Goal: Information Seeking & Learning: Learn about a topic

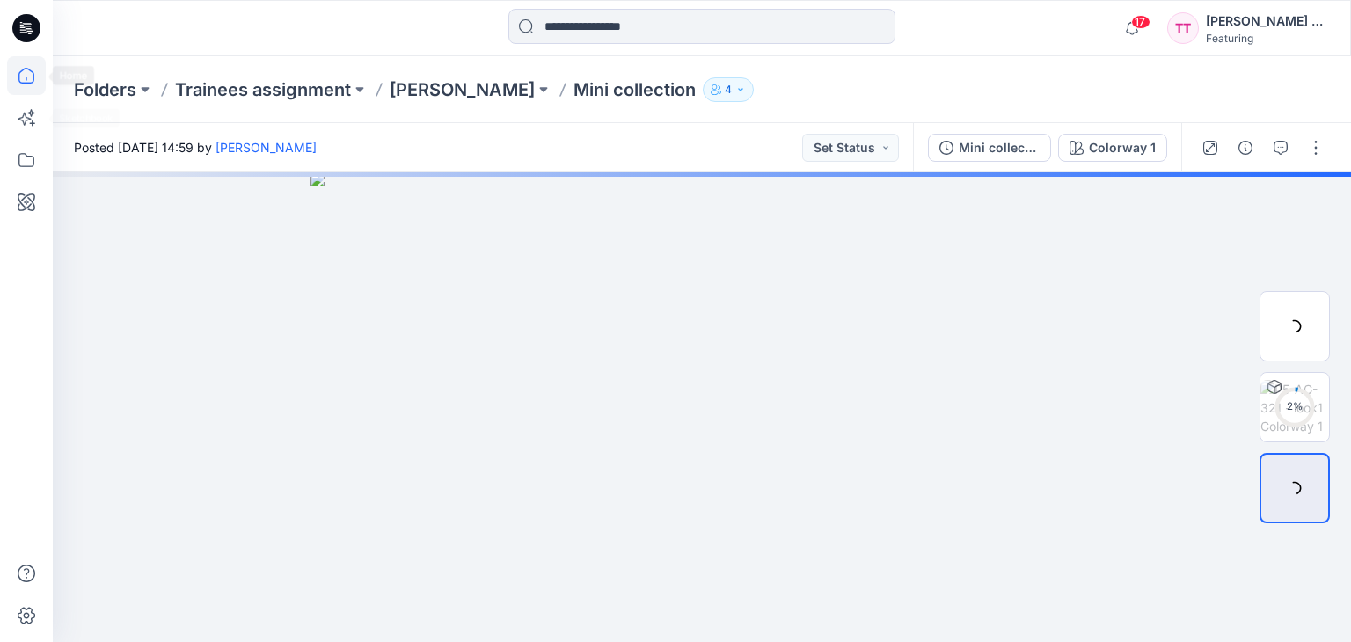
click at [30, 80] on icon at bounding box center [26, 75] width 39 height 39
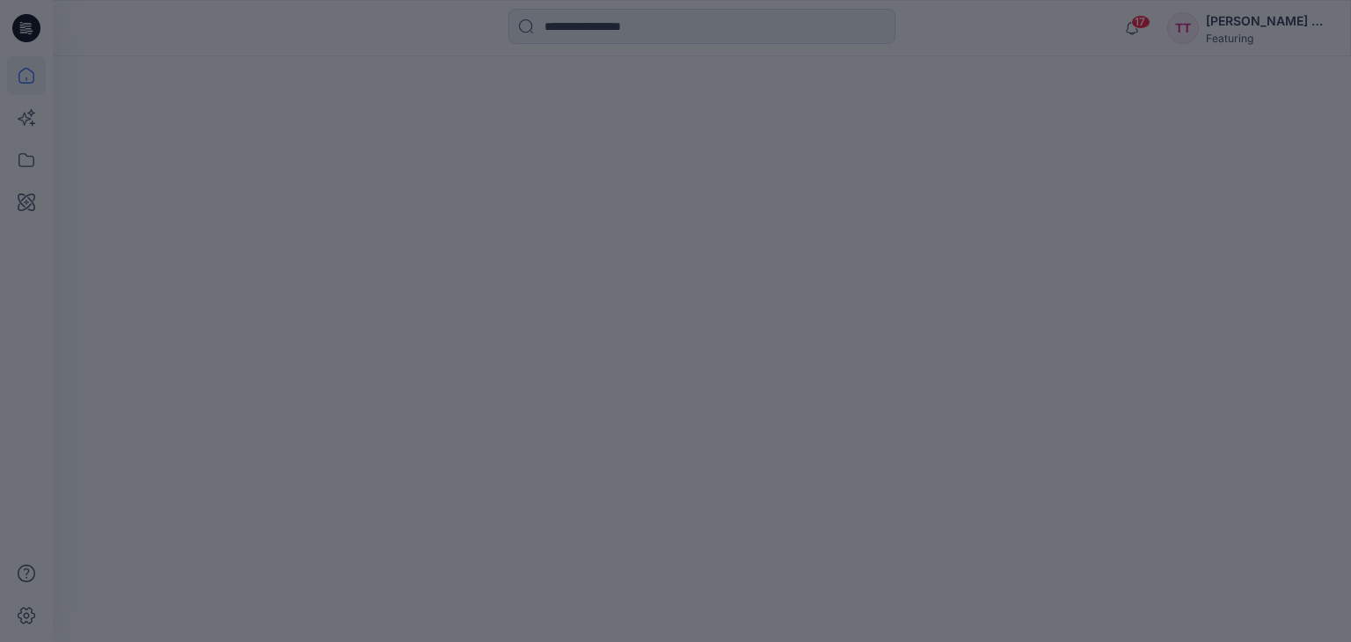
click at [264, 177] on div at bounding box center [675, 321] width 1351 height 642
click at [48, 83] on div at bounding box center [675, 321] width 1351 height 642
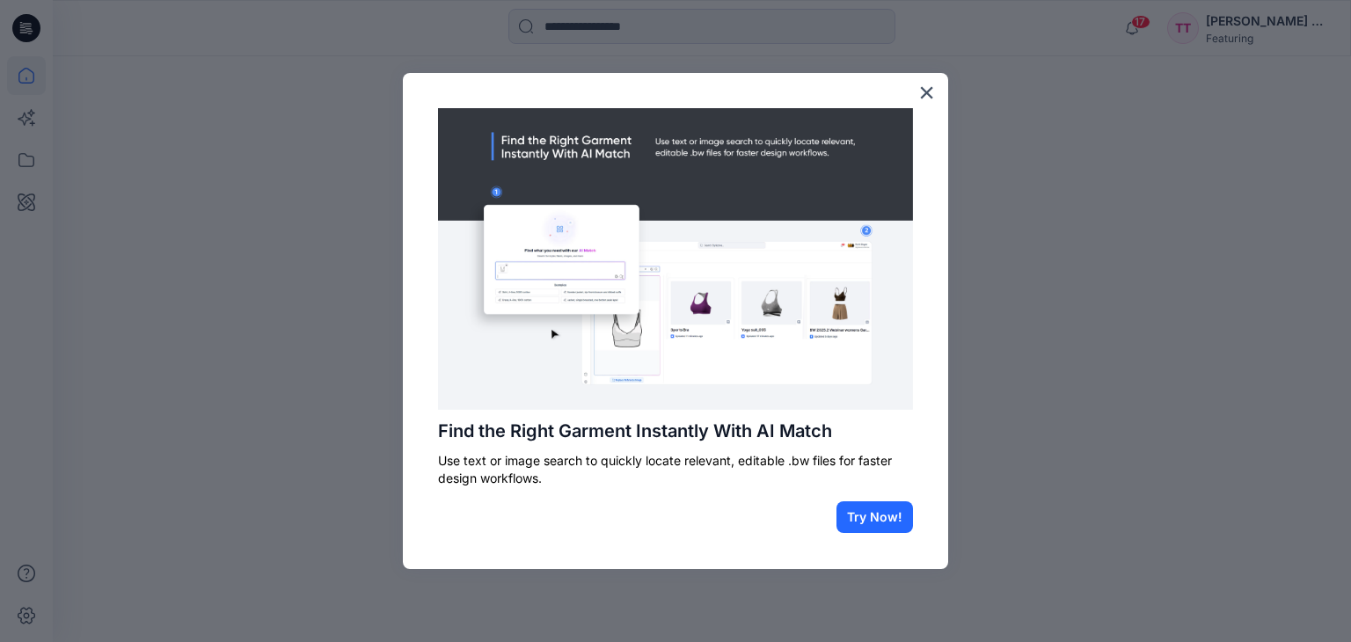
click at [33, 74] on div at bounding box center [675, 321] width 1351 height 642
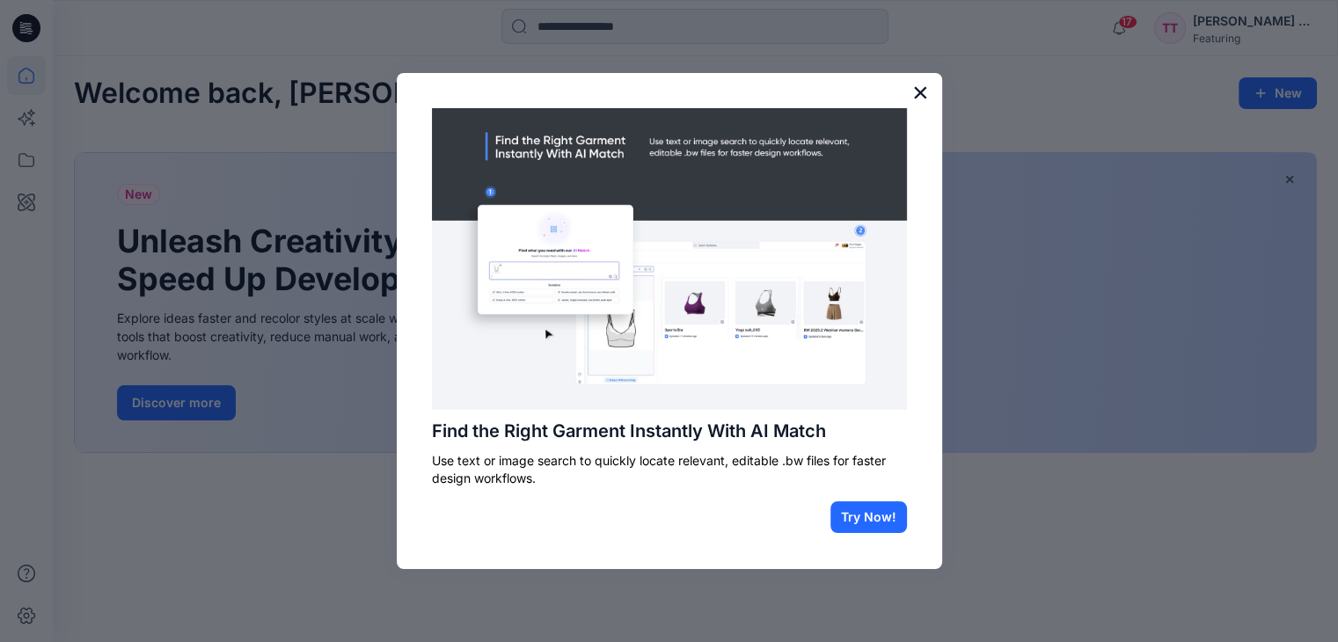
click at [925, 87] on button "×" at bounding box center [920, 92] width 17 height 28
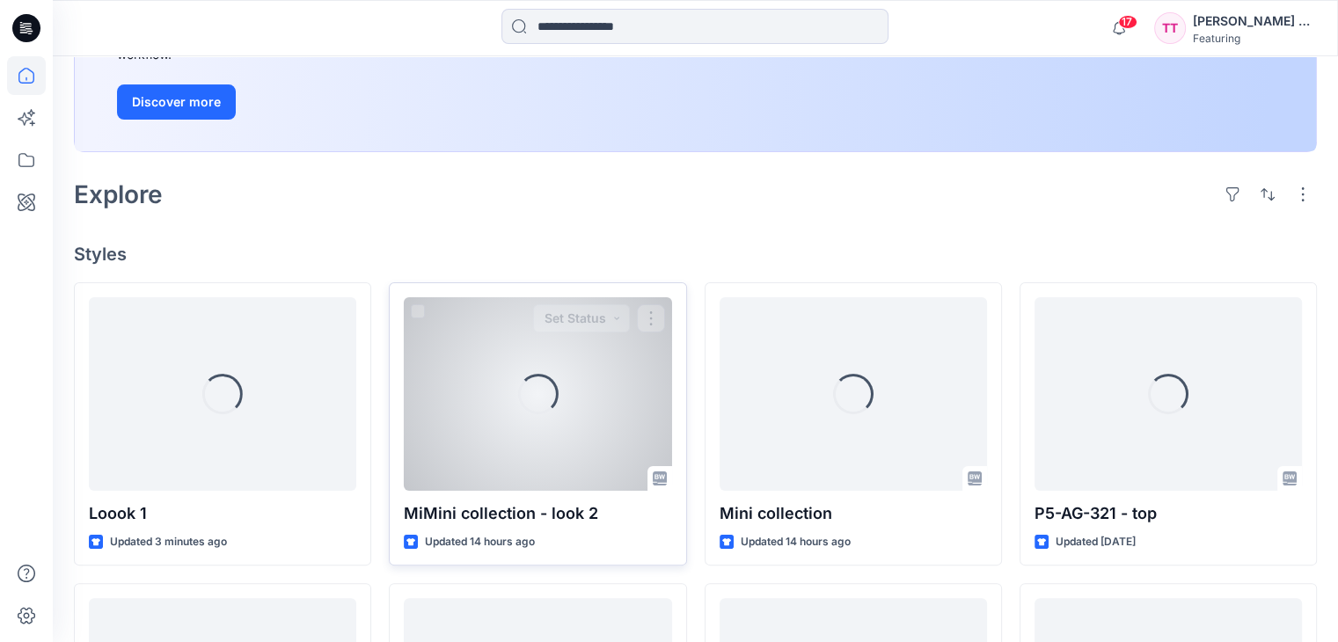
scroll to position [352, 0]
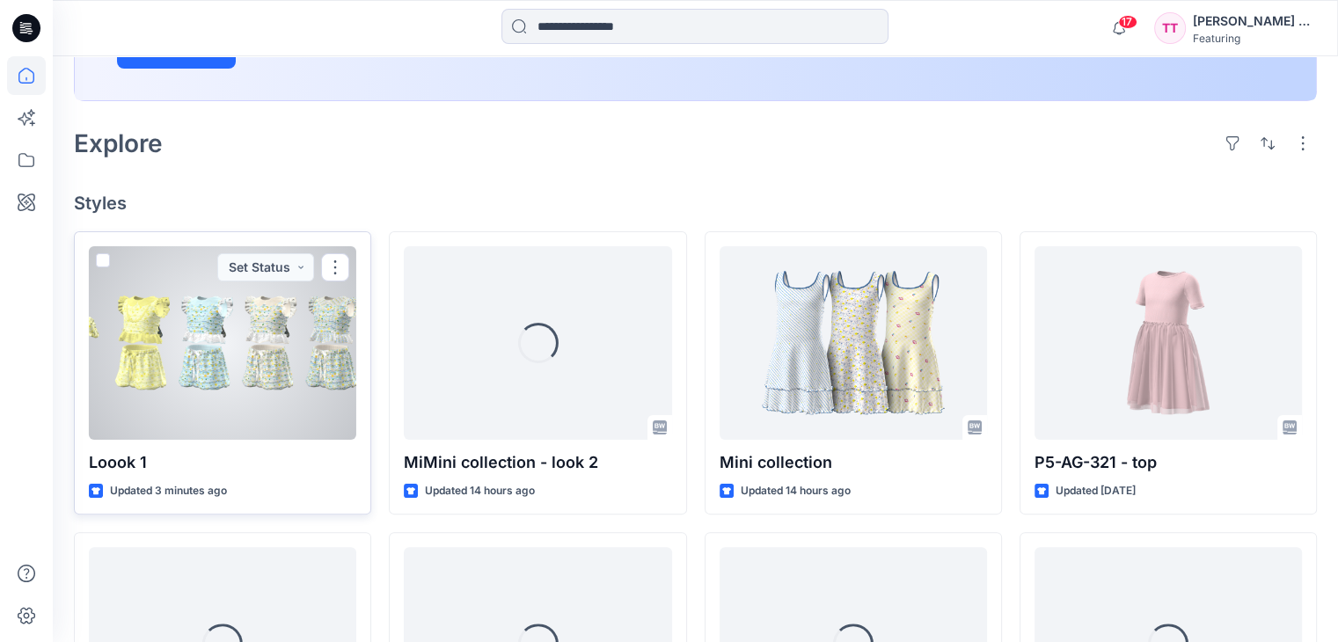
click at [229, 358] on div at bounding box center [222, 343] width 267 height 194
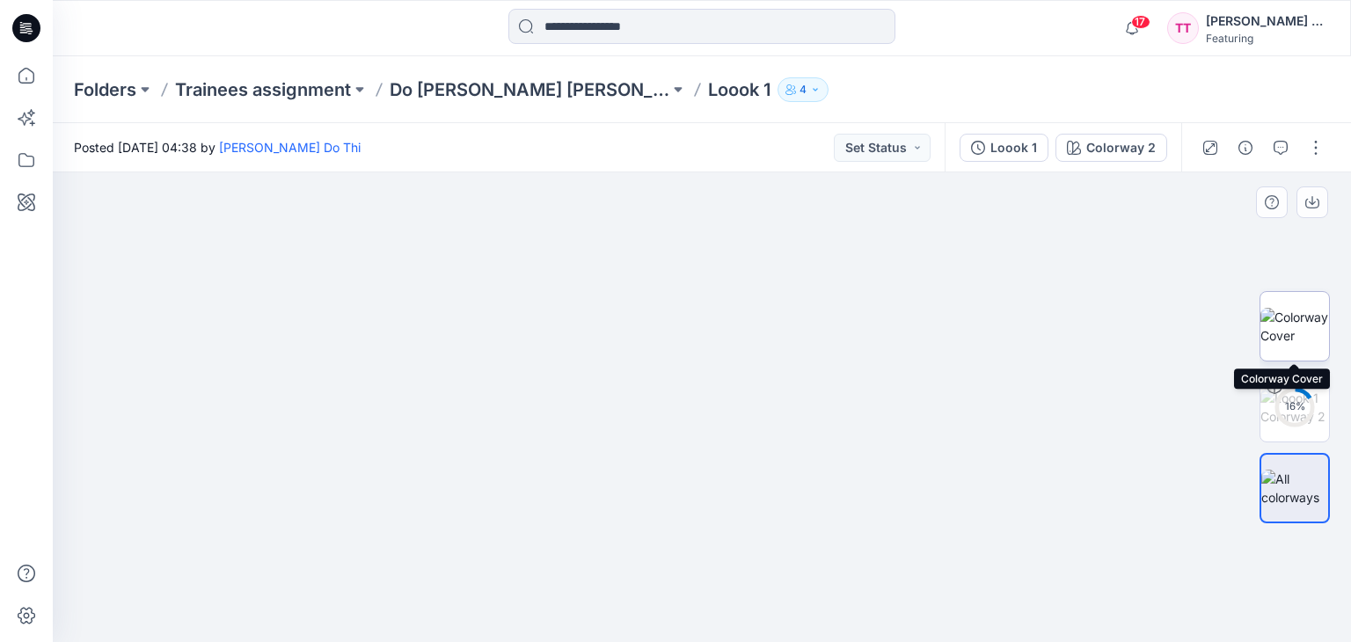
click at [1305, 345] on img at bounding box center [1295, 326] width 69 height 37
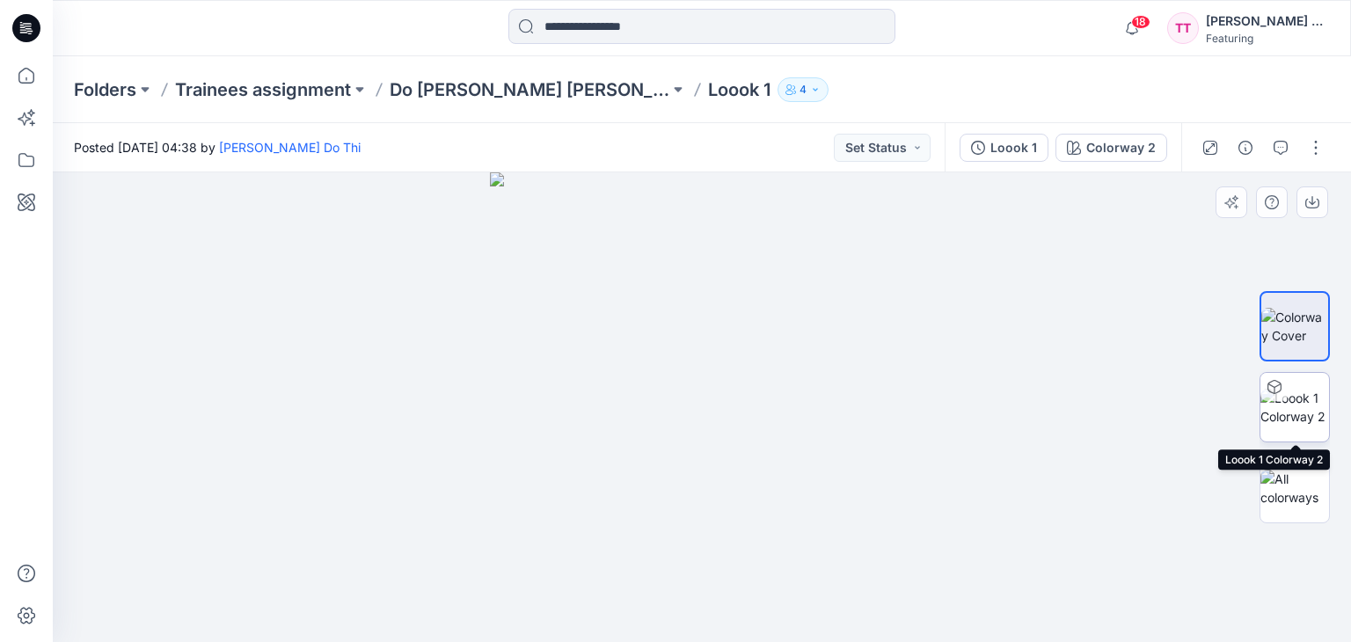
click at [1315, 420] on img at bounding box center [1295, 407] width 69 height 37
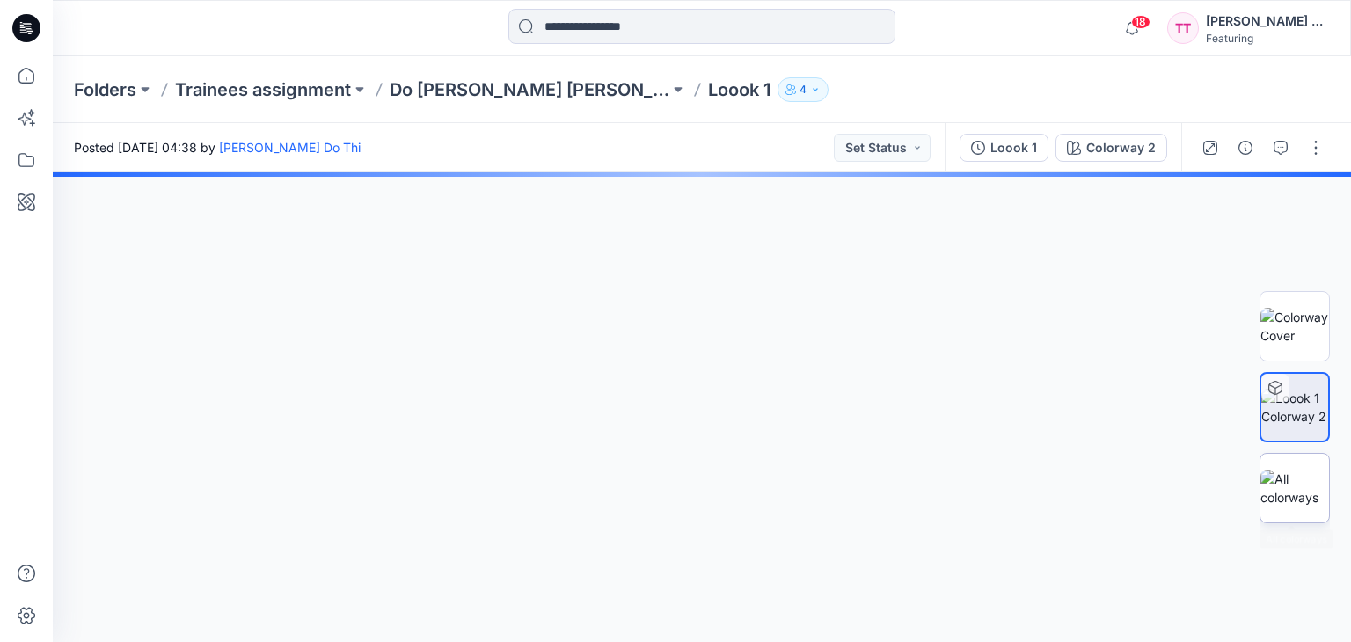
click at [1298, 481] on img at bounding box center [1295, 488] width 69 height 37
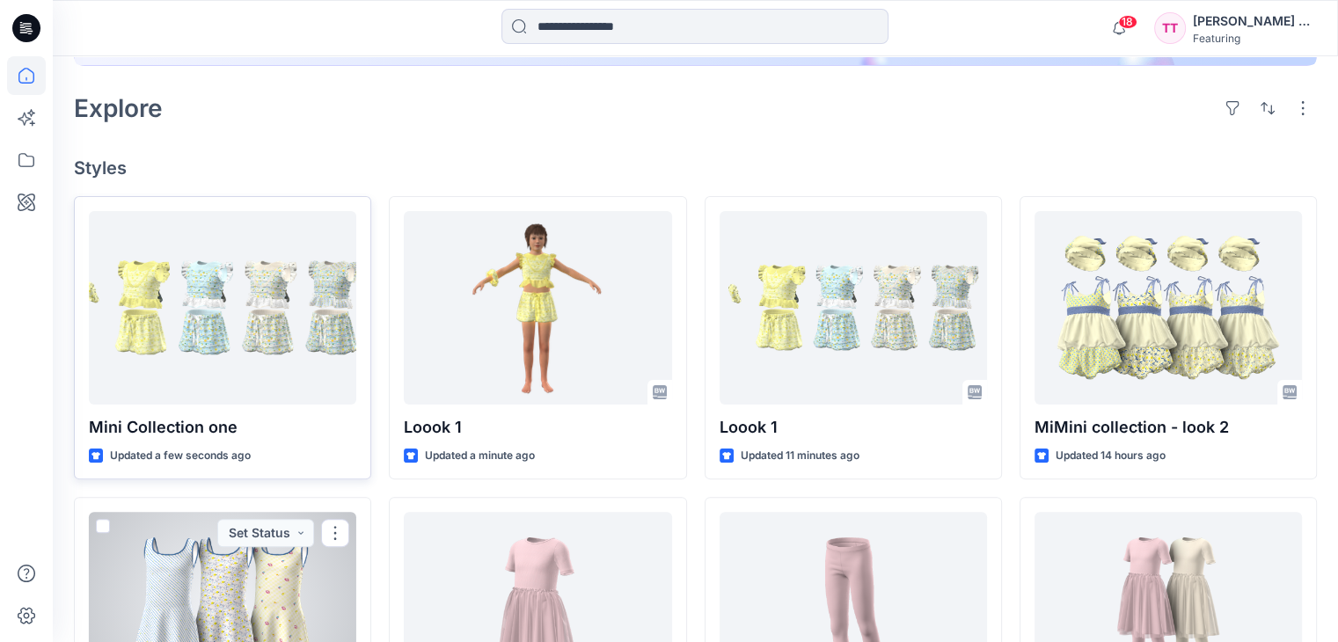
scroll to position [380, 0]
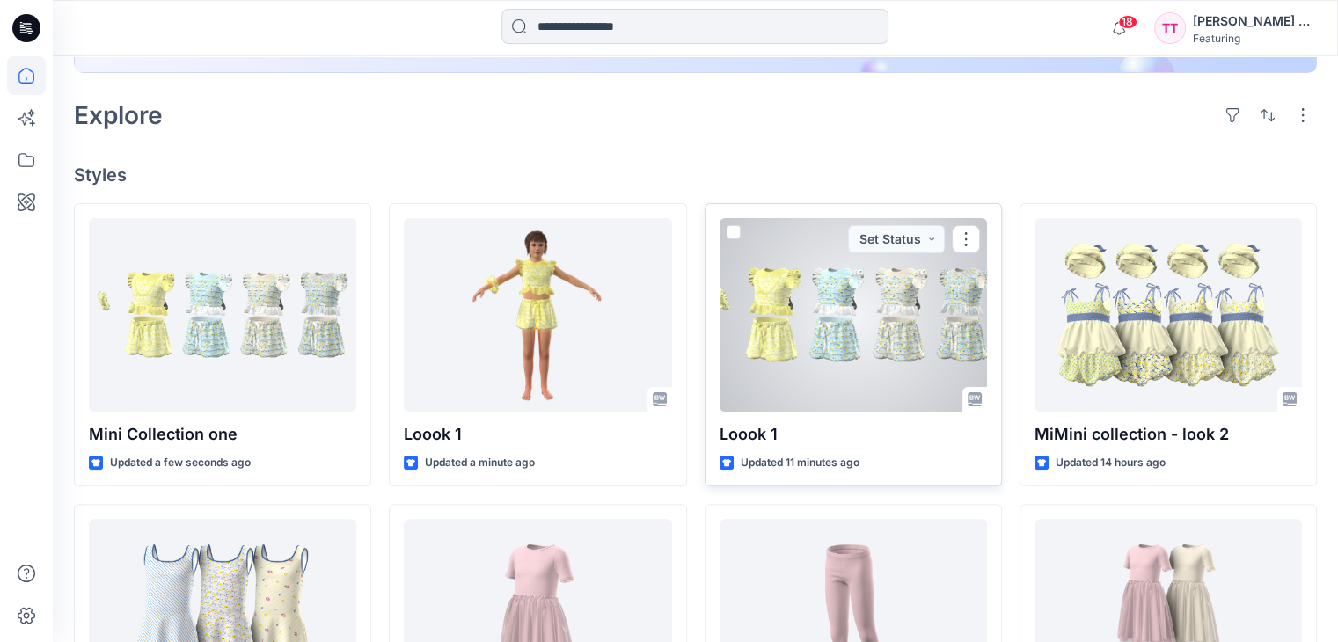
click at [864, 352] on div at bounding box center [853, 315] width 267 height 194
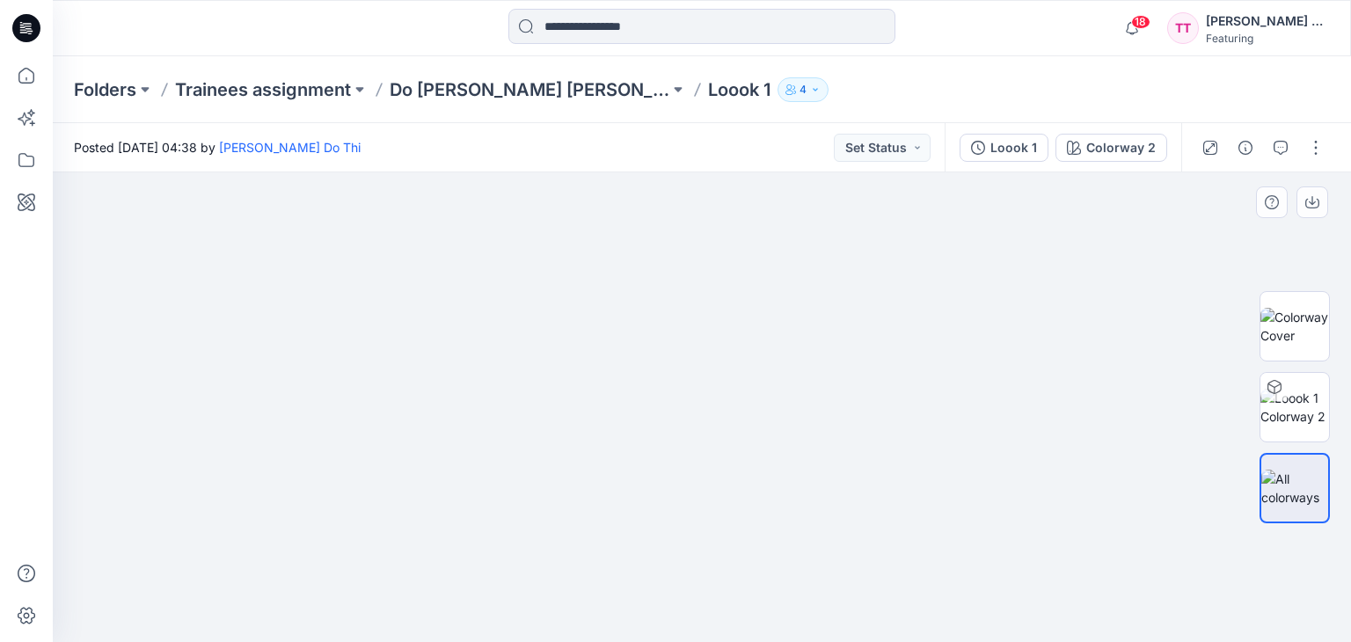
drag, startPoint x: 734, startPoint y: 434, endPoint x: 678, endPoint y: 433, distance: 55.4
click at [678, 433] on img at bounding box center [702, 393] width 880 height 500
drag, startPoint x: 1115, startPoint y: 357, endPoint x: 1108, endPoint y: 351, distance: 10.0
click at [1115, 351] on img at bounding box center [702, 389] width 880 height 505
drag, startPoint x: 882, startPoint y: 391, endPoint x: 880, endPoint y: 378, distance: 13.5
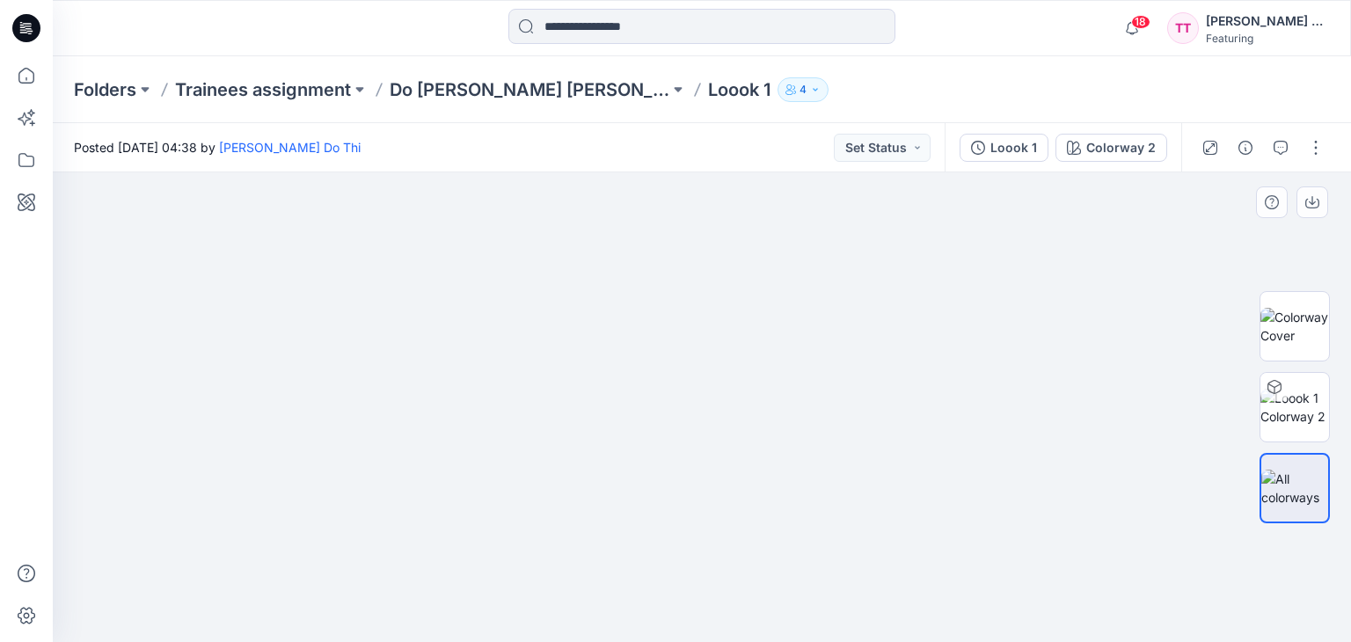
click at [880, 378] on img at bounding box center [702, 382] width 880 height 519
drag, startPoint x: 880, startPoint y: 379, endPoint x: 696, endPoint y: 396, distance: 184.6
click at [864, 394] on img at bounding box center [702, 389] width 880 height 506
drag, startPoint x: 634, startPoint y: 394, endPoint x: 531, endPoint y: 367, distance: 106.5
click at [626, 374] on img at bounding box center [702, 381] width 880 height 523
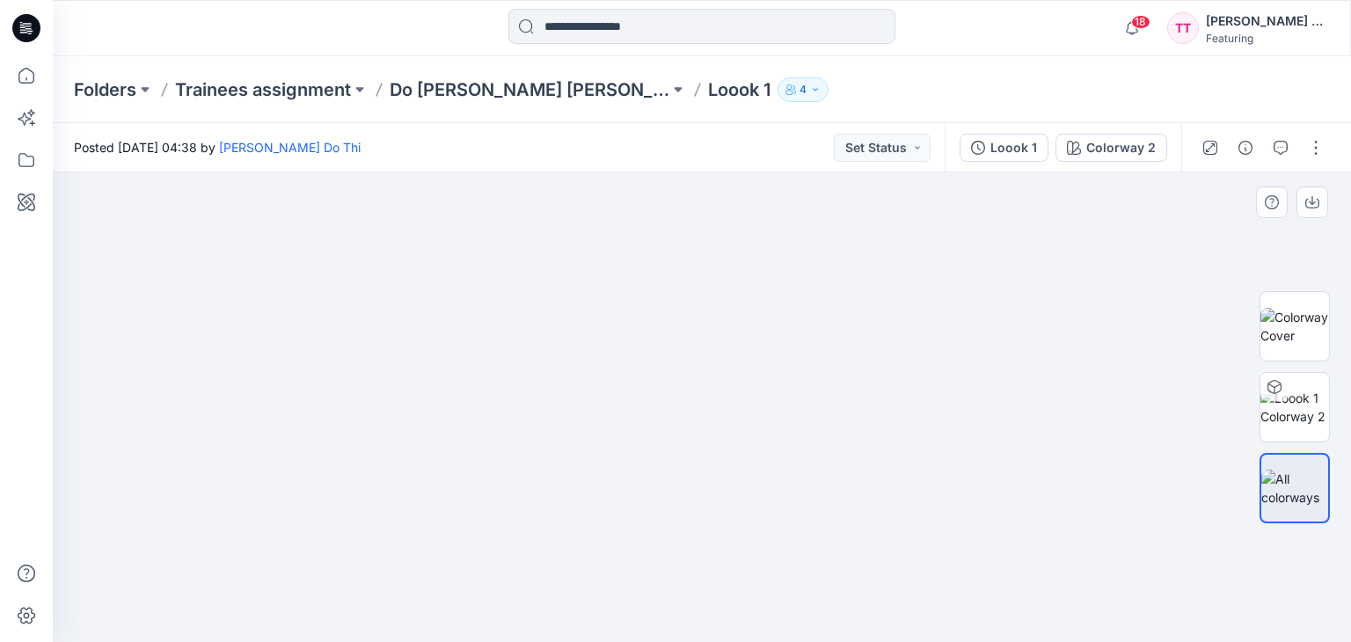
drag, startPoint x: 519, startPoint y: 364, endPoint x: 985, endPoint y: 416, distance: 469.1
click at [985, 401] on img at bounding box center [702, 395] width 880 height 494
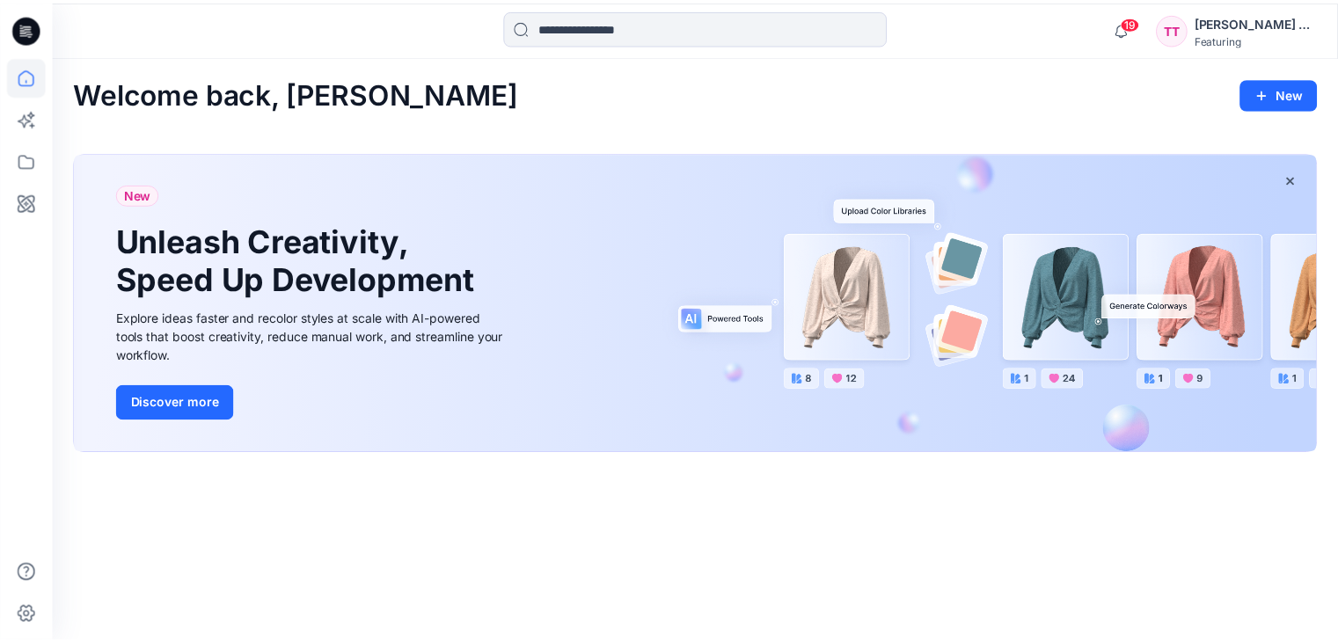
scroll to position [292, 0]
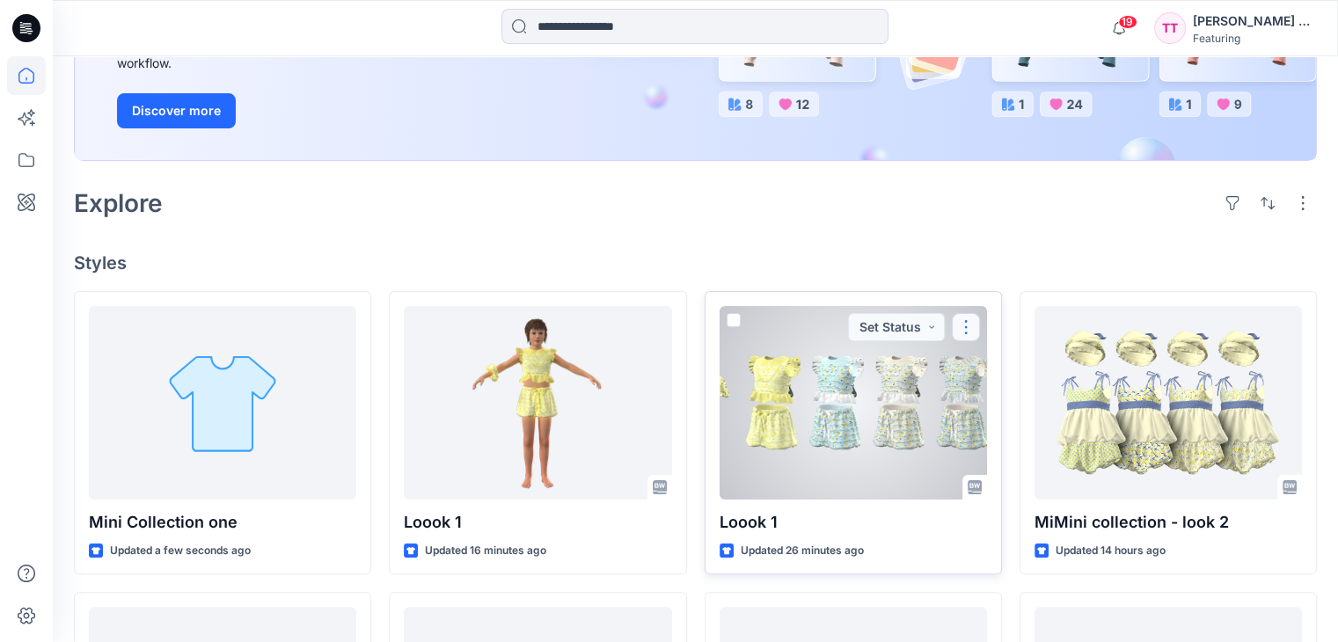
click at [970, 331] on button "button" at bounding box center [966, 327] width 28 height 28
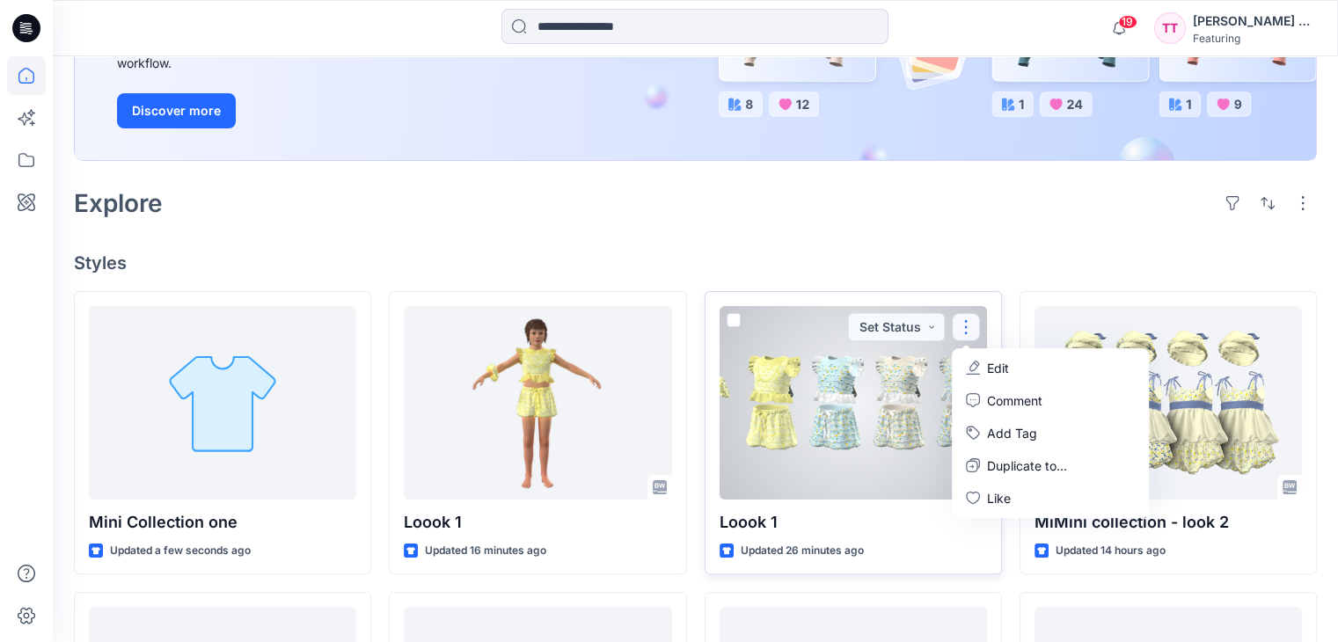
click at [816, 367] on div at bounding box center [853, 403] width 267 height 194
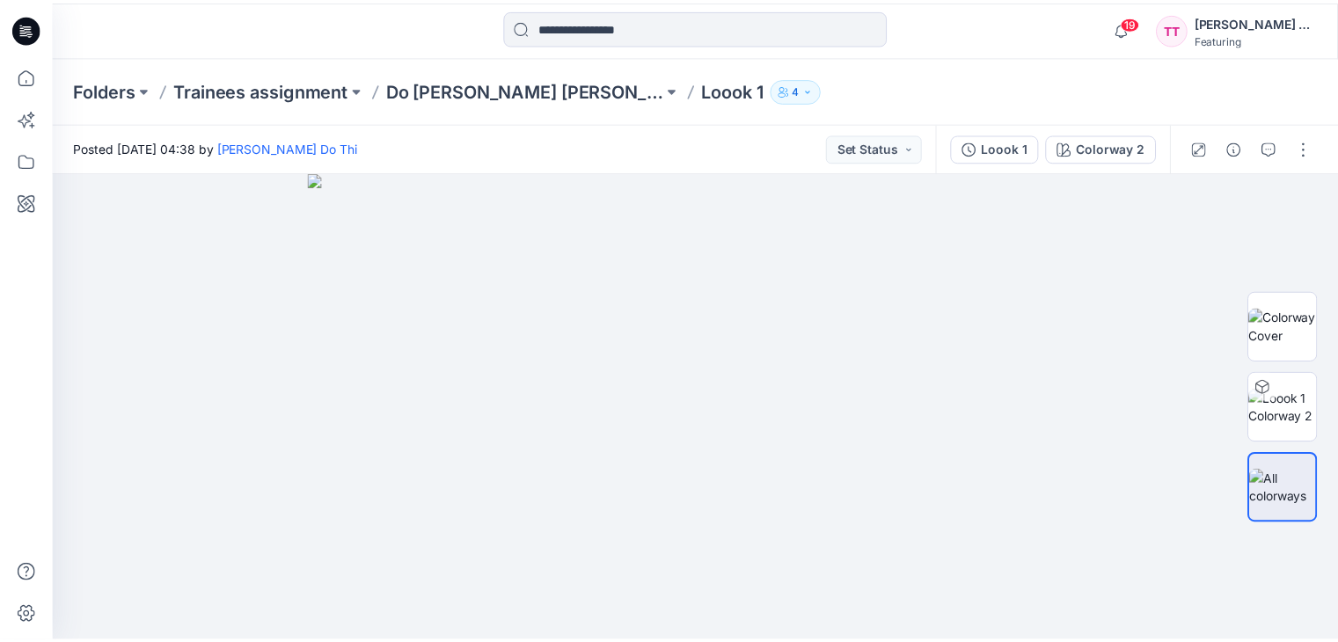
scroll to position [292, 0]
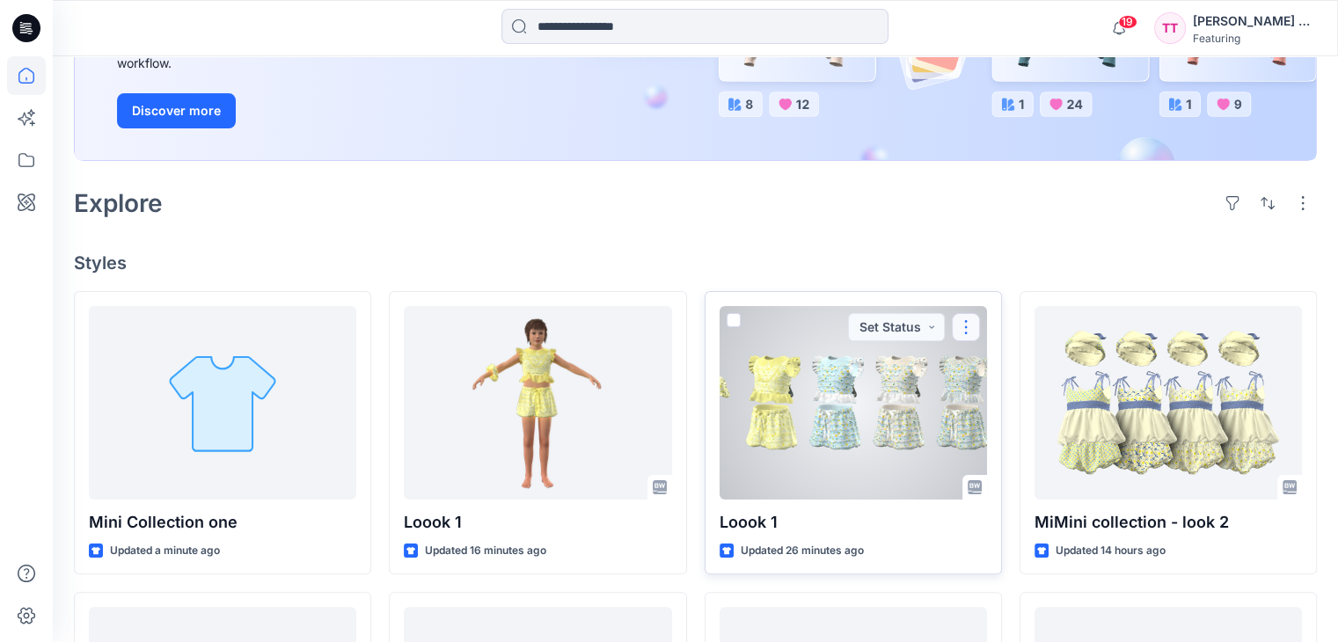
click at [964, 326] on button "button" at bounding box center [966, 327] width 28 height 28
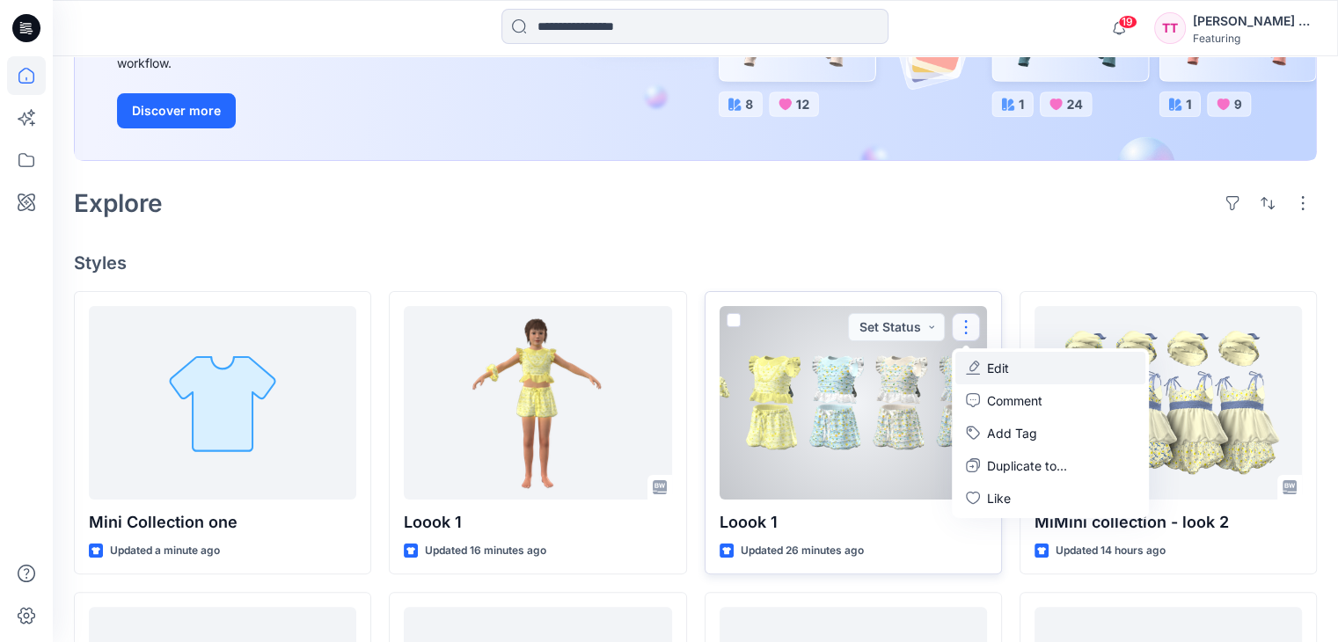
click at [1022, 367] on button "Edit" at bounding box center [1050, 368] width 190 height 33
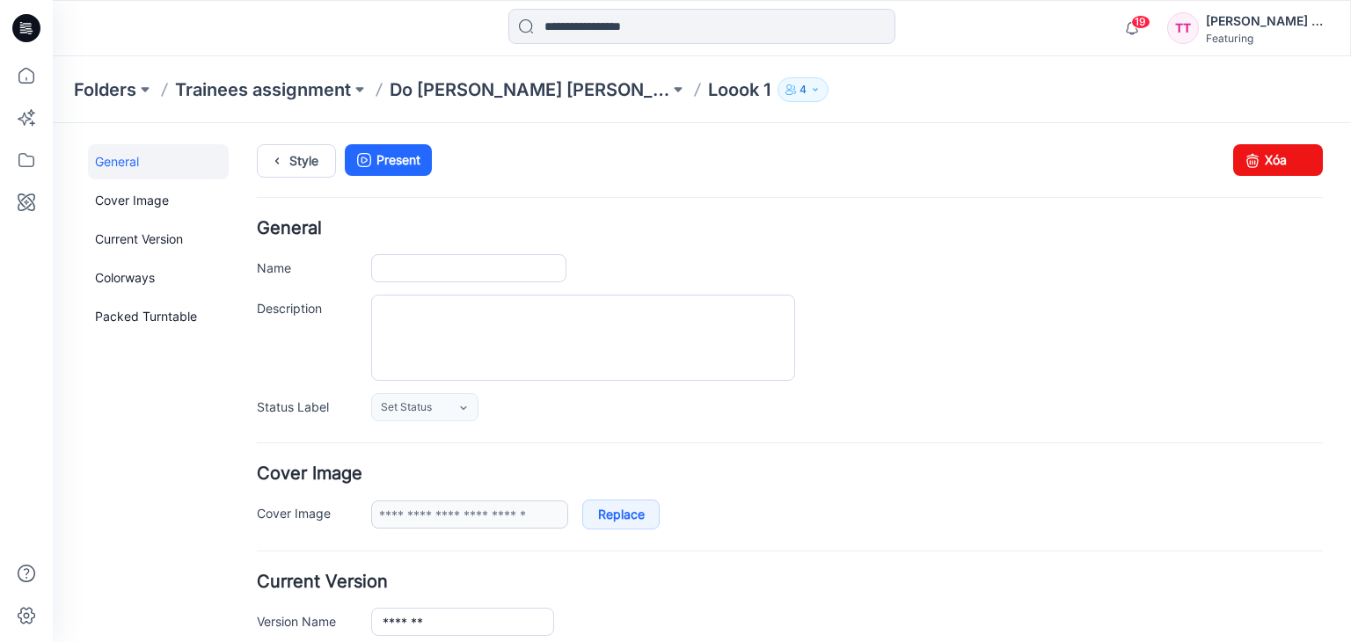
type input "*******"
type input "**********"
click at [1271, 159] on link "Xóa" at bounding box center [1278, 160] width 90 height 32
type input "*******"
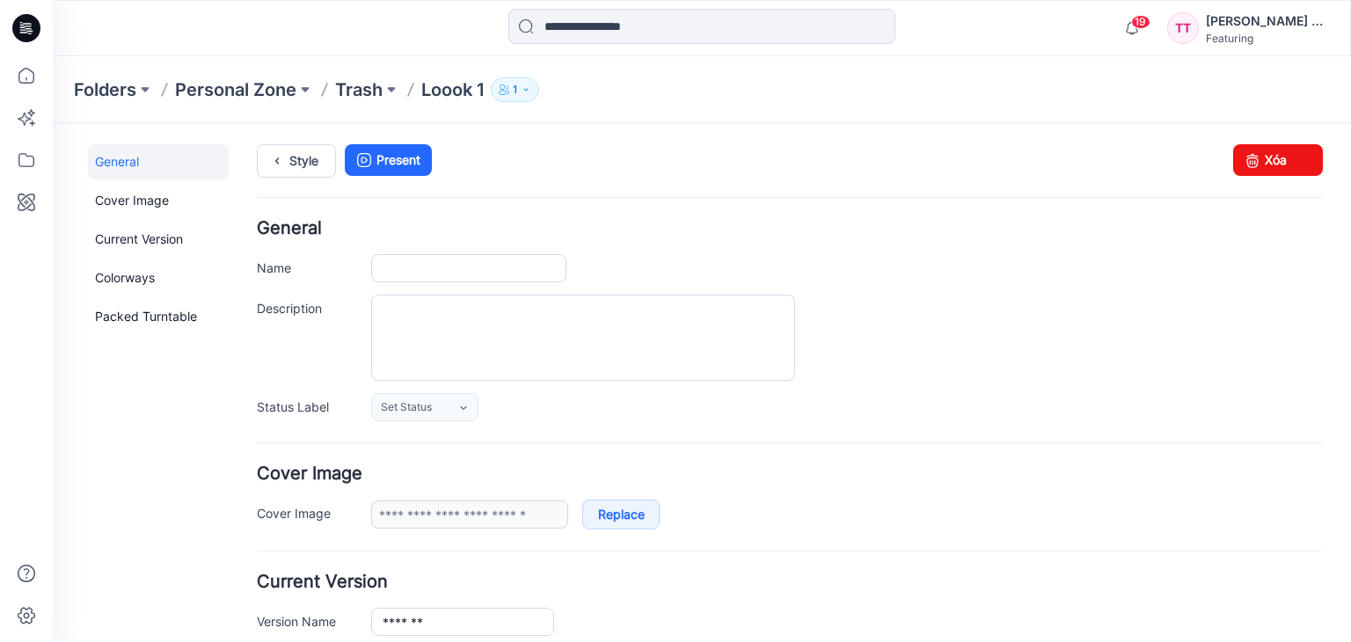
type input "**********"
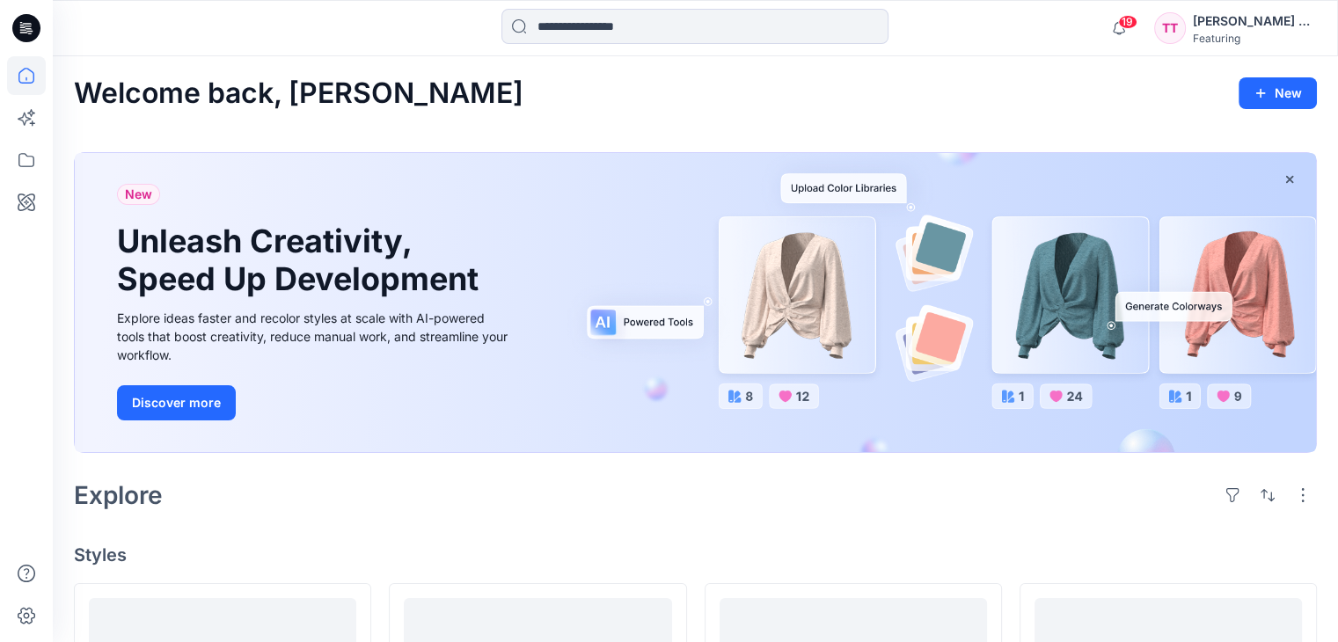
scroll to position [352, 0]
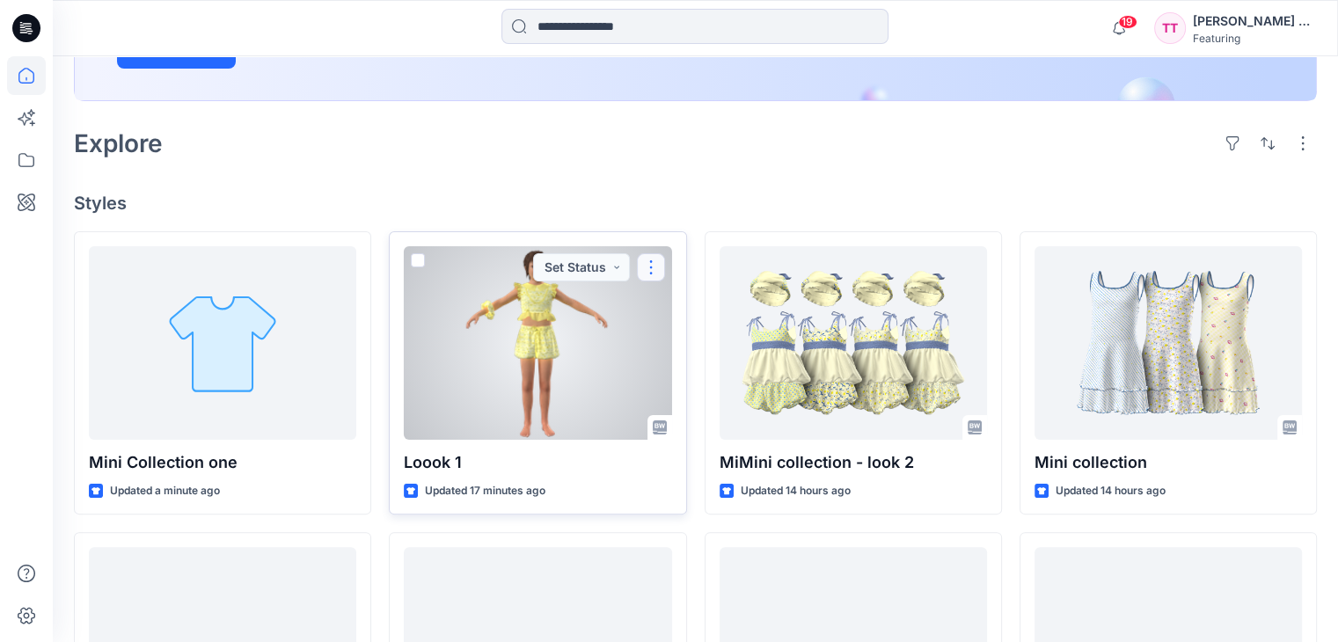
click at [654, 260] on button "button" at bounding box center [651, 267] width 28 height 28
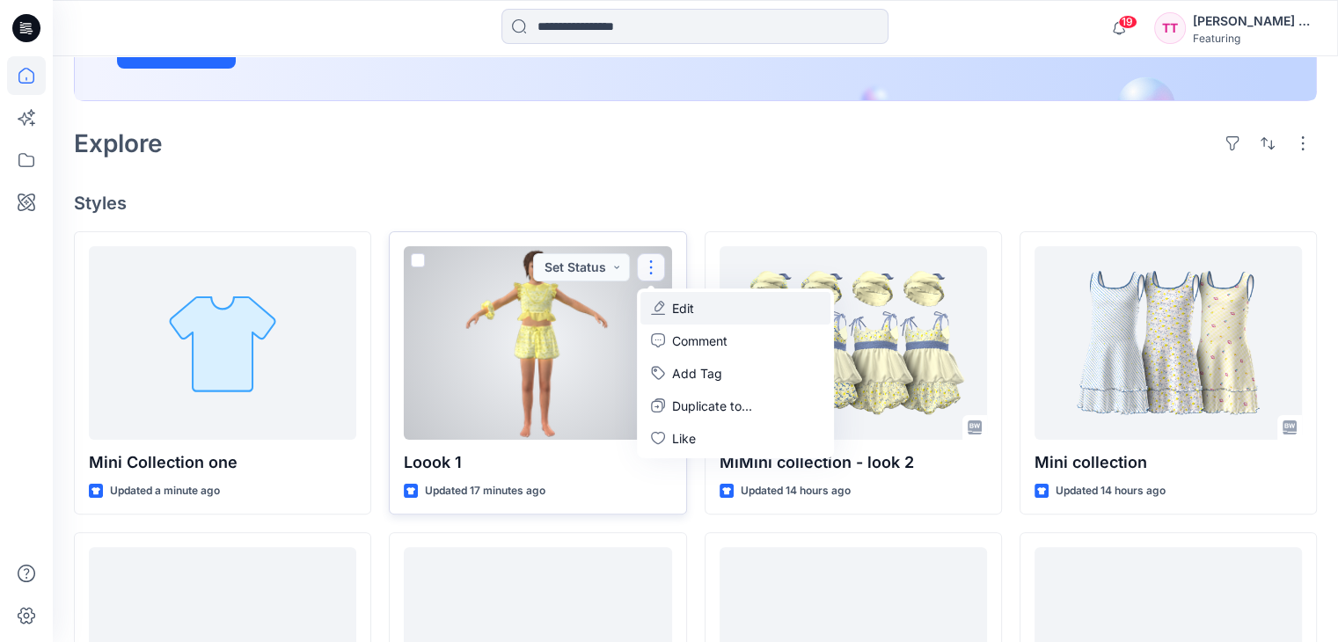
click at [662, 294] on button "Edit" at bounding box center [735, 308] width 190 height 33
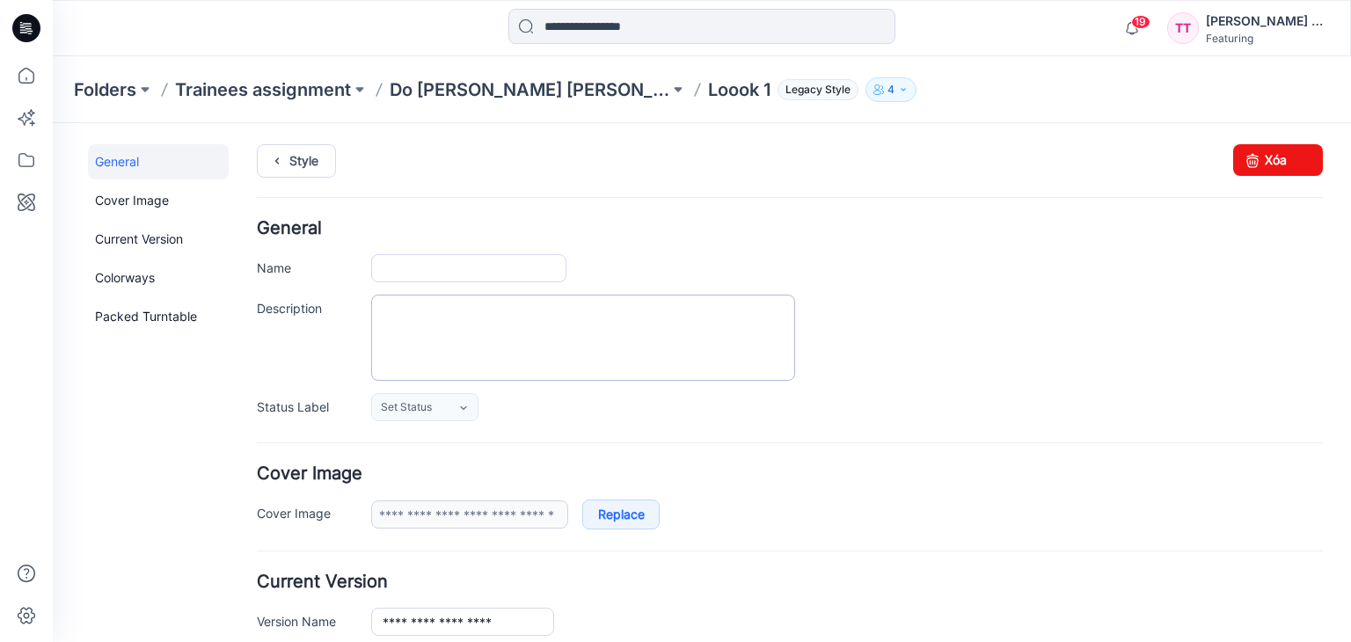
type input "*******"
type input "**********"
click at [1252, 163] on link "Xóa" at bounding box center [1278, 160] width 90 height 32
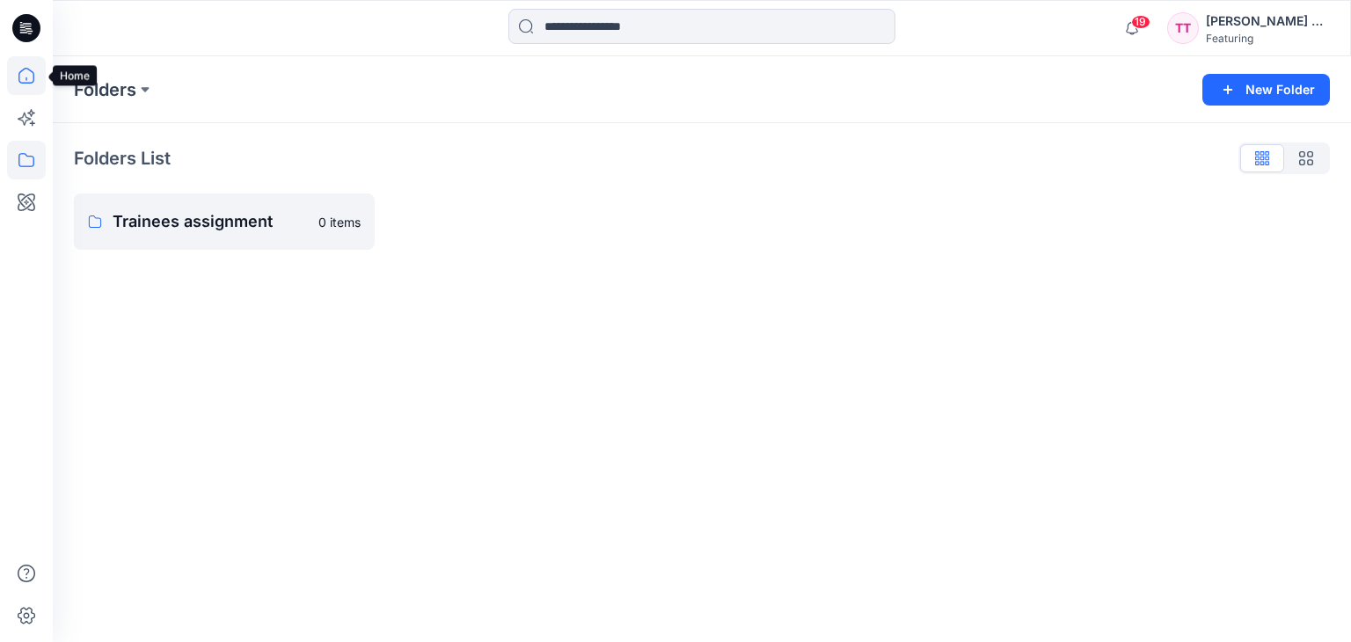
click at [25, 76] on icon at bounding box center [26, 75] width 39 height 39
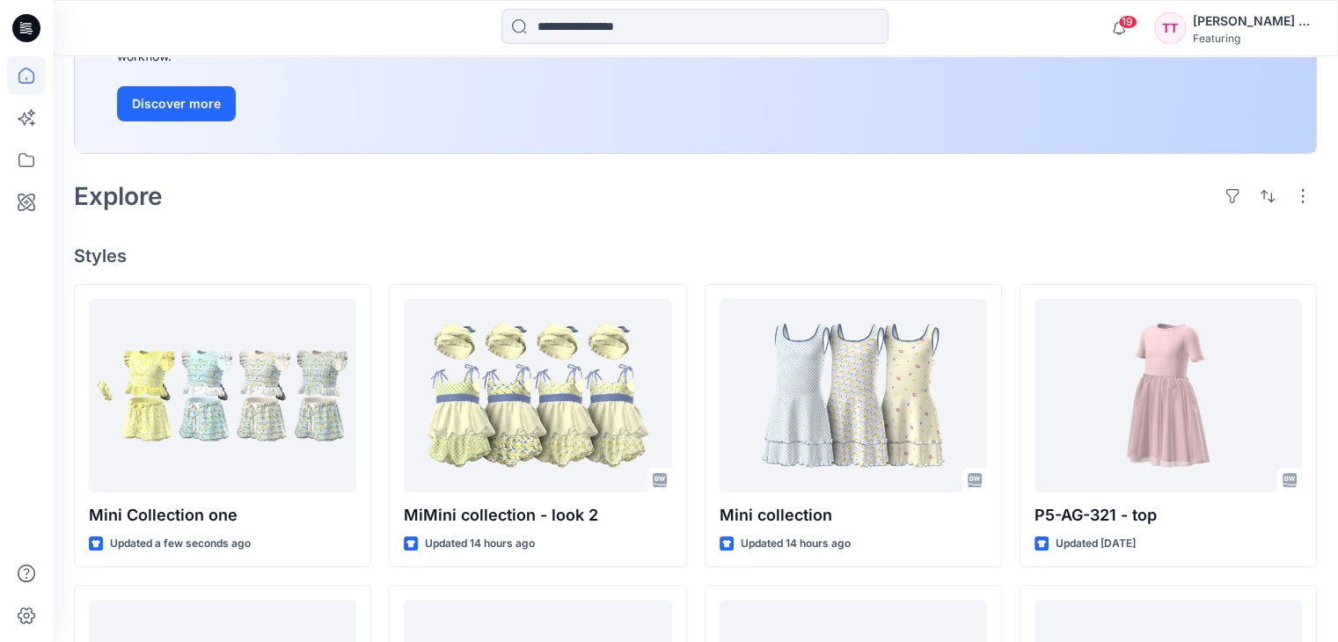
scroll to position [352, 0]
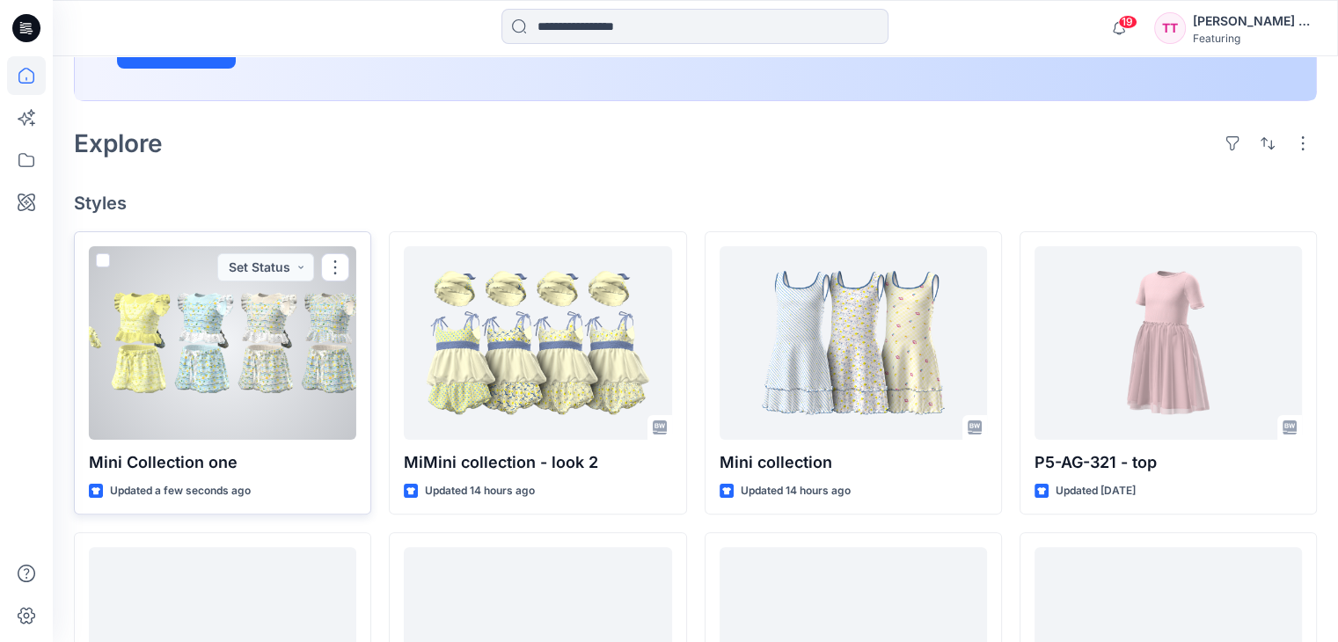
click at [256, 326] on div at bounding box center [222, 343] width 267 height 194
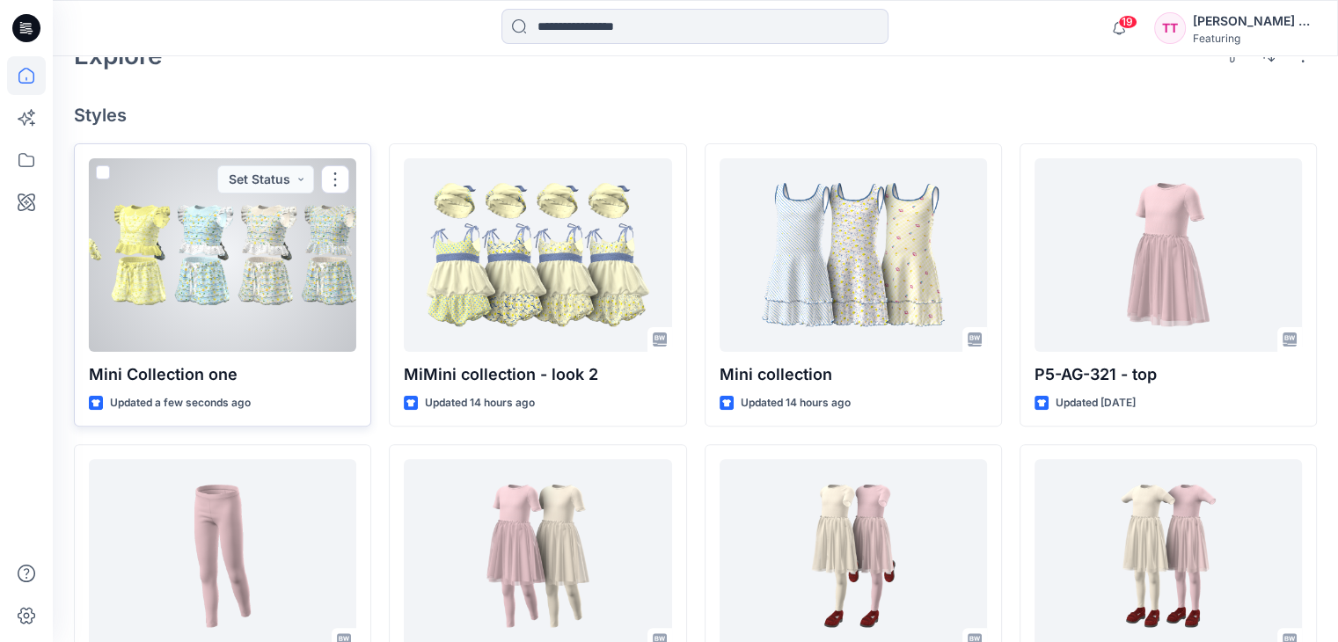
scroll to position [352, 0]
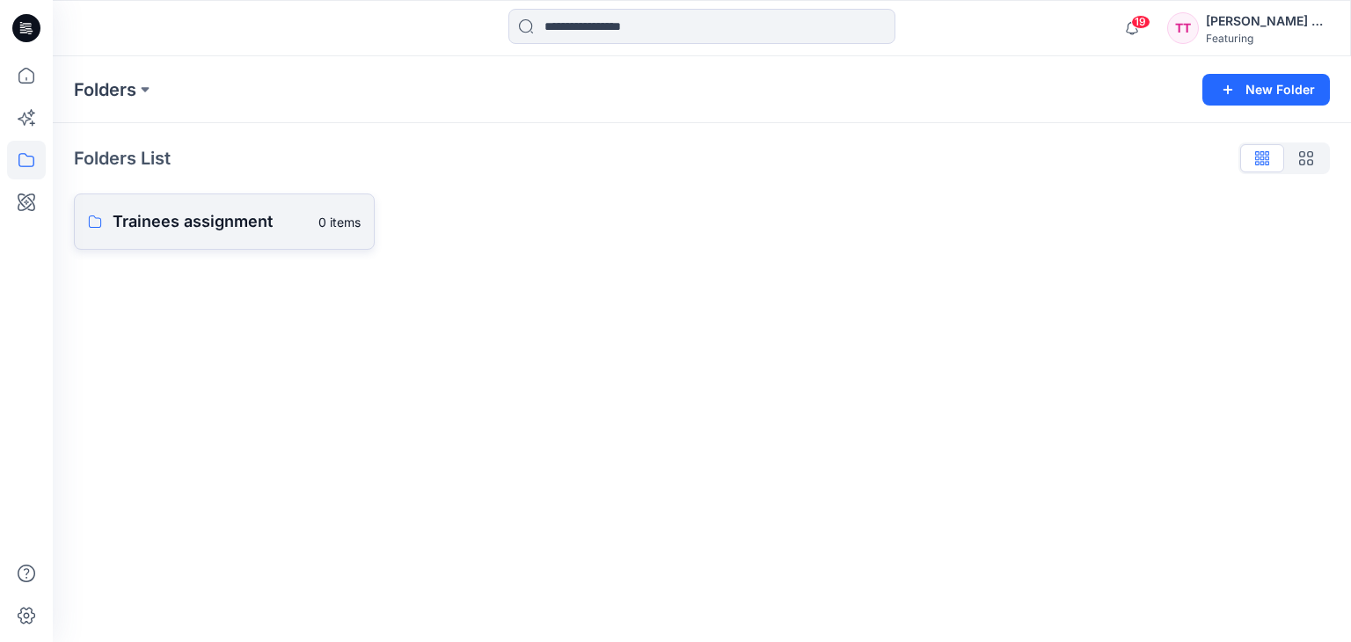
click at [178, 220] on p "Trainees assignment" at bounding box center [210, 221] width 195 height 25
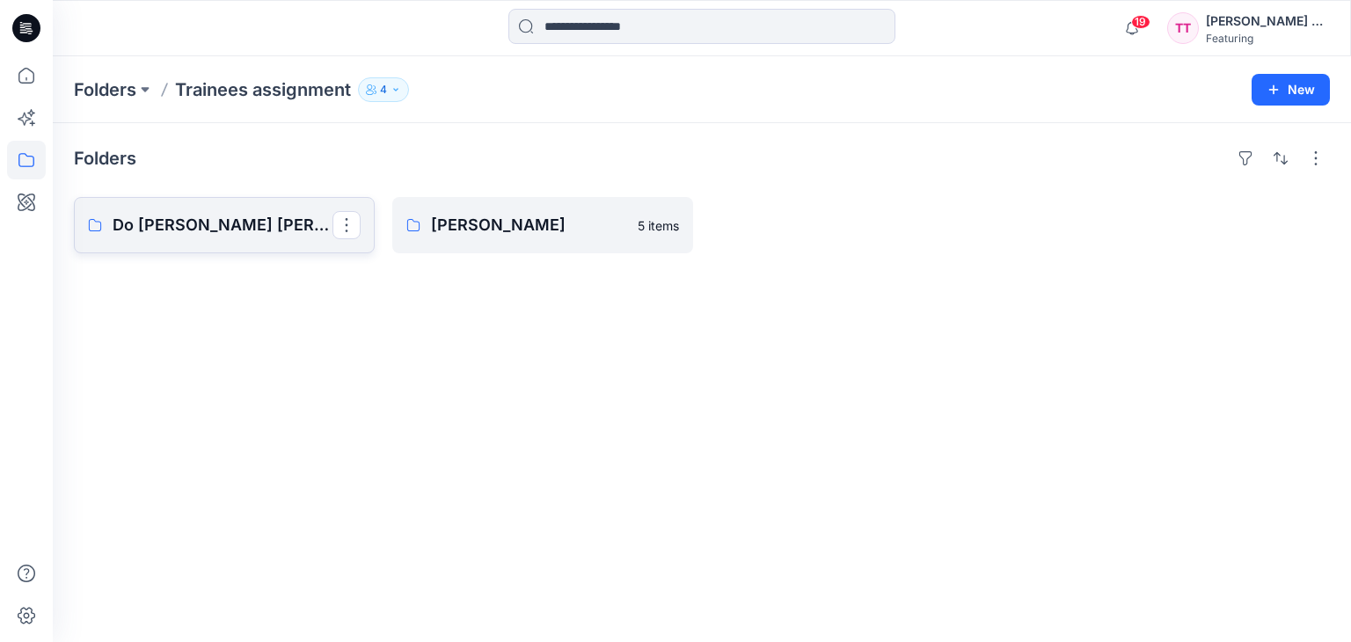
click at [233, 231] on p "Do [PERSON_NAME] [PERSON_NAME]" at bounding box center [223, 225] width 220 height 25
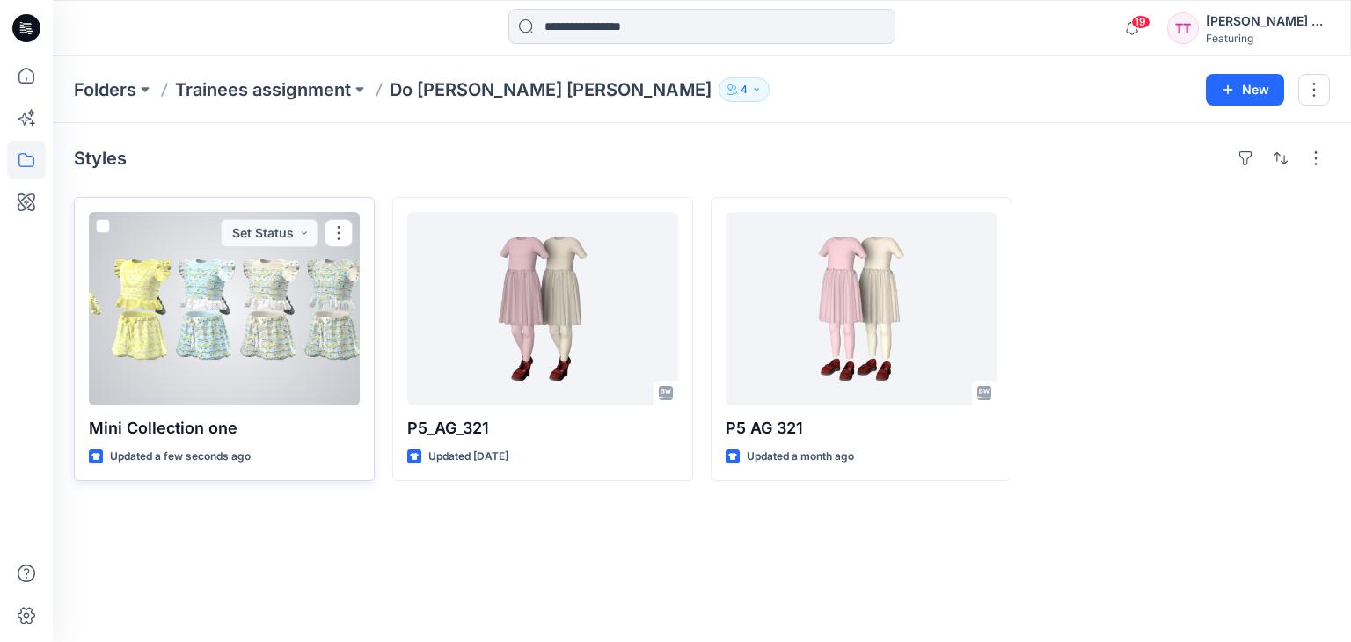
click at [277, 327] on div at bounding box center [224, 309] width 271 height 194
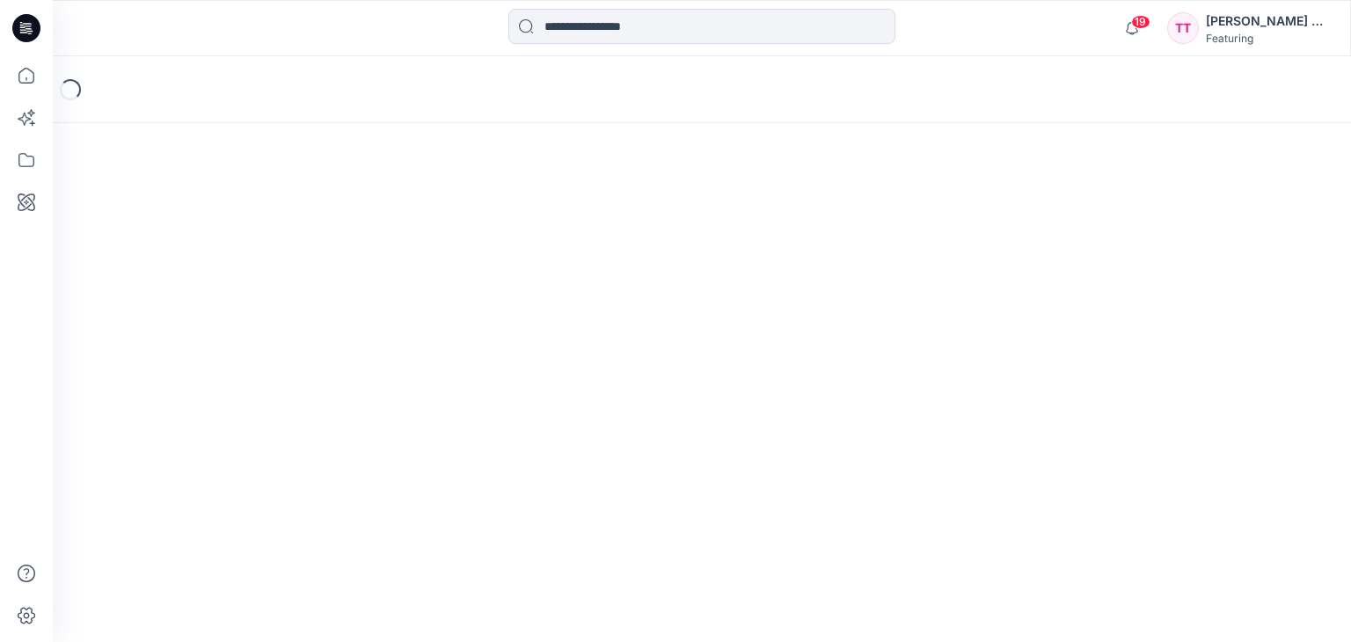
click at [277, 327] on div "Loading..." at bounding box center [702, 349] width 1298 height 586
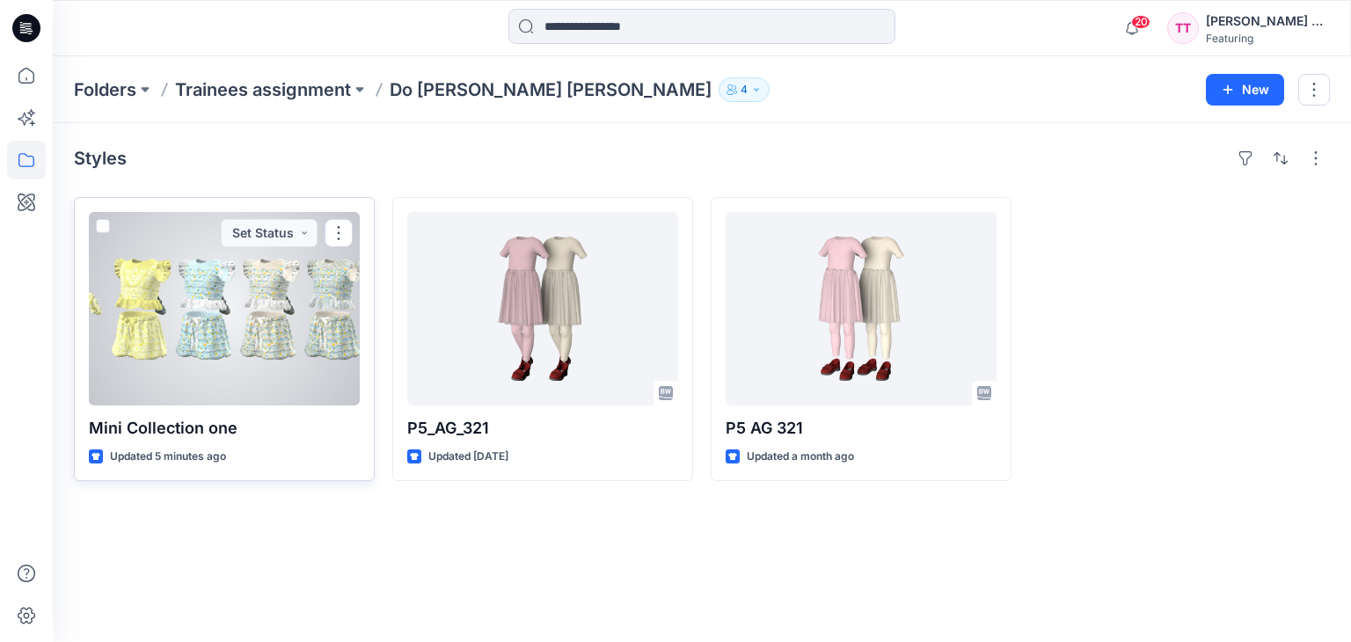
click at [333, 372] on div at bounding box center [224, 309] width 271 height 194
click at [333, 372] on div "Folders Trainees assignment Do [PERSON_NAME] [PERSON_NAME] 4 New Styles Mini Co…" at bounding box center [702, 349] width 1298 height 586
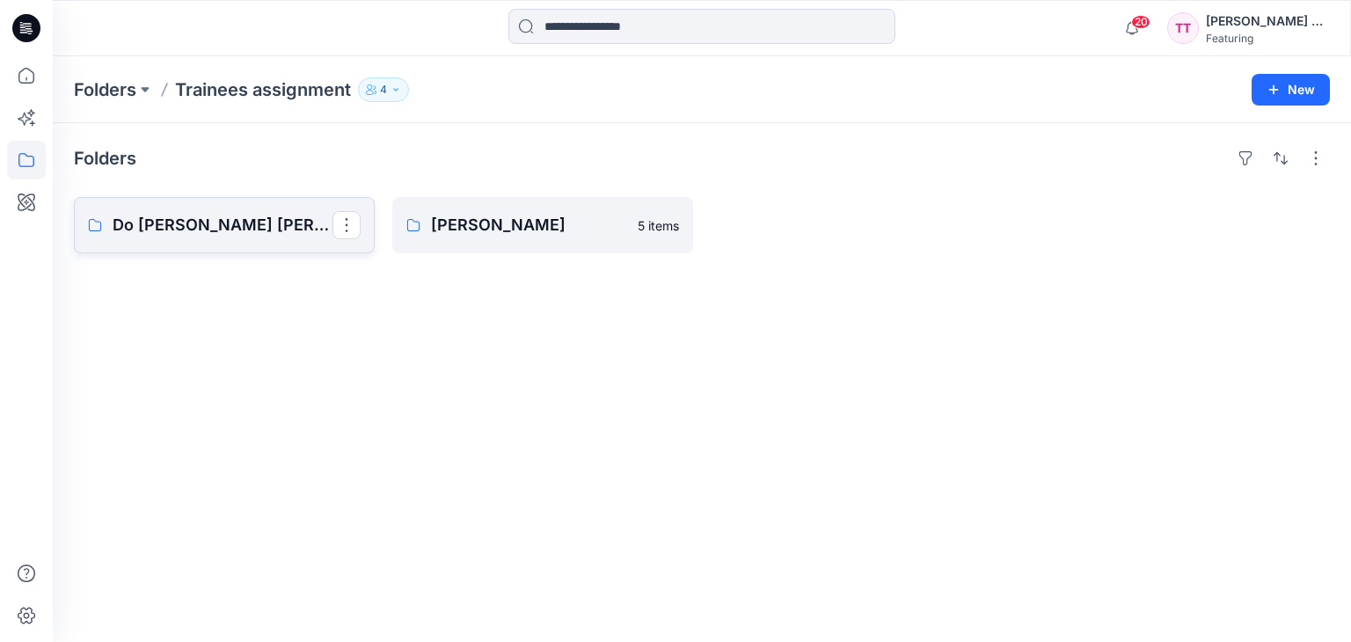
click at [245, 221] on p "Do [PERSON_NAME] [PERSON_NAME]" at bounding box center [223, 225] width 220 height 25
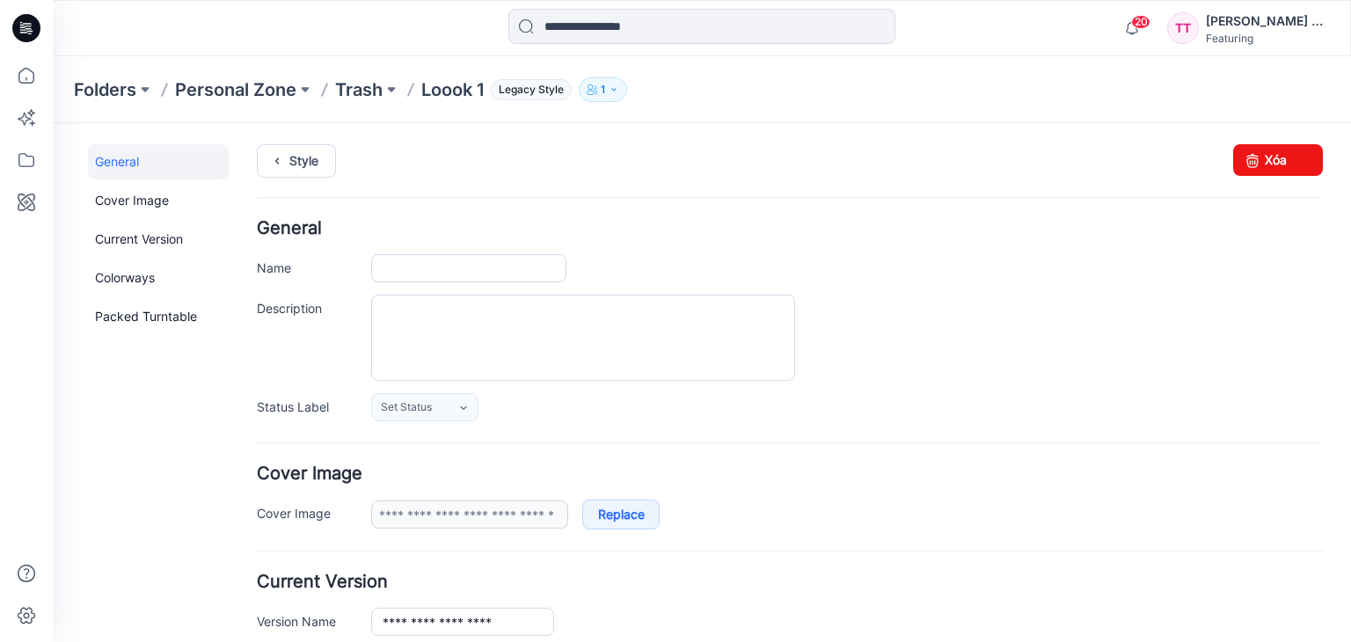
type input "*******"
type input "**********"
click at [13, 97] on div at bounding box center [26, 349] width 39 height 586
click at [18, 84] on icon at bounding box center [26, 75] width 39 height 39
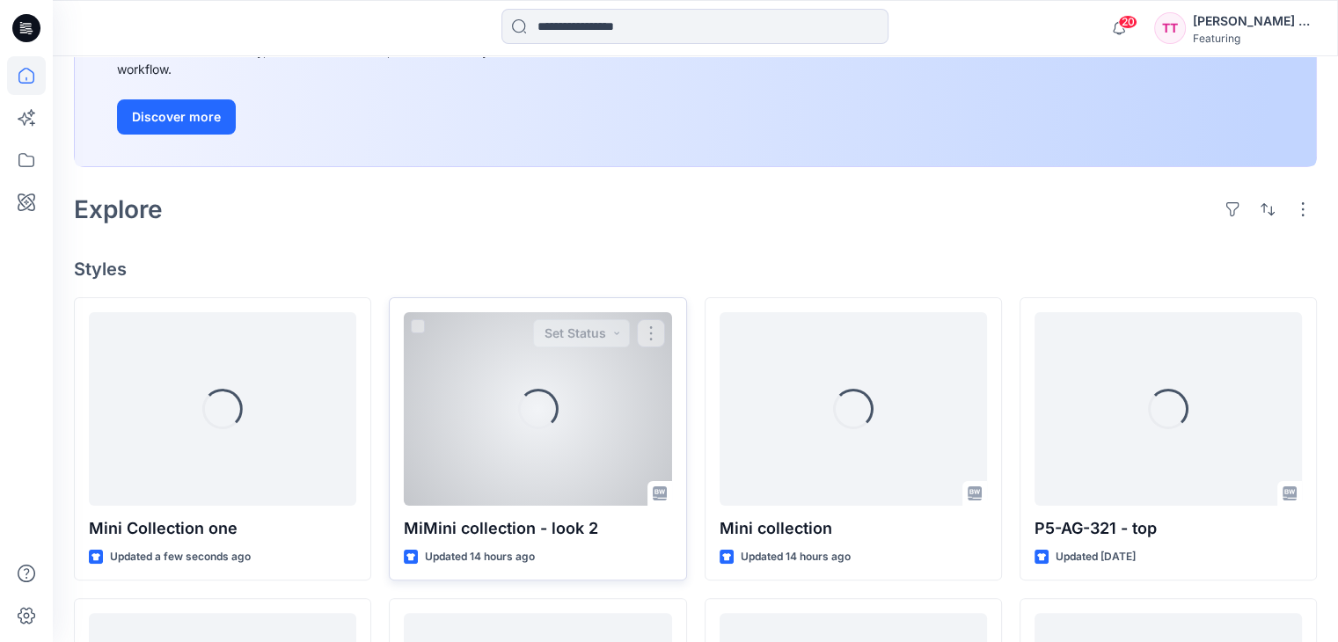
scroll to position [352, 0]
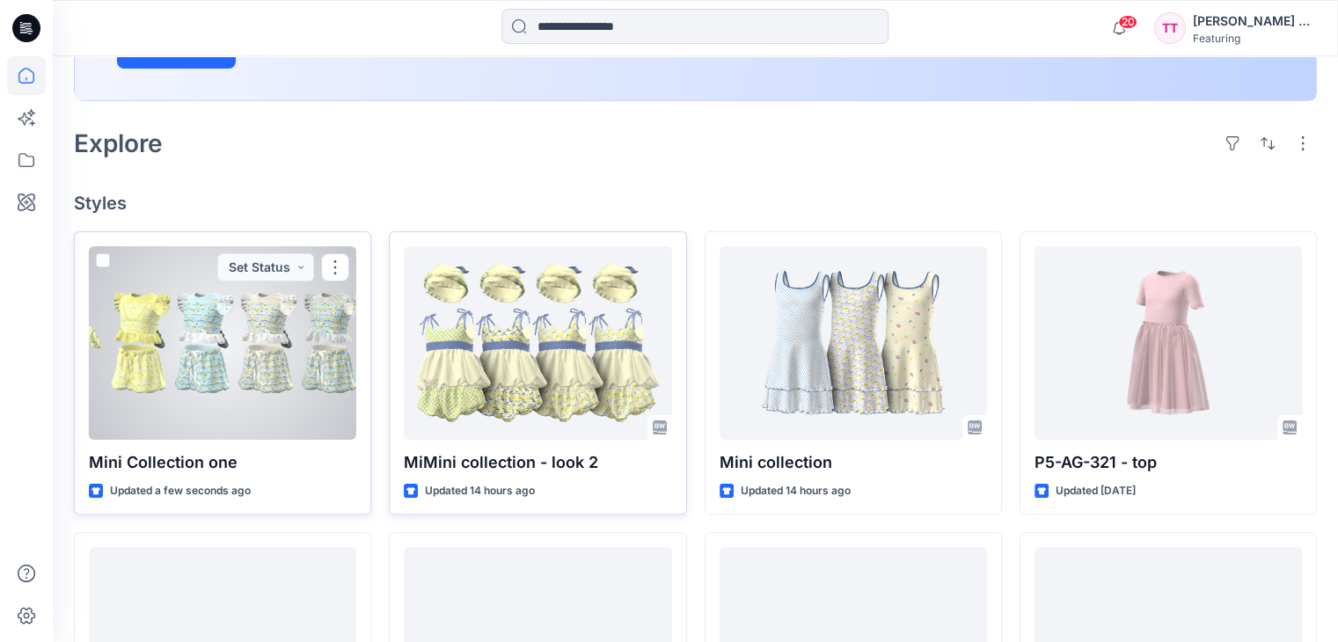
click at [287, 391] on div at bounding box center [222, 343] width 267 height 194
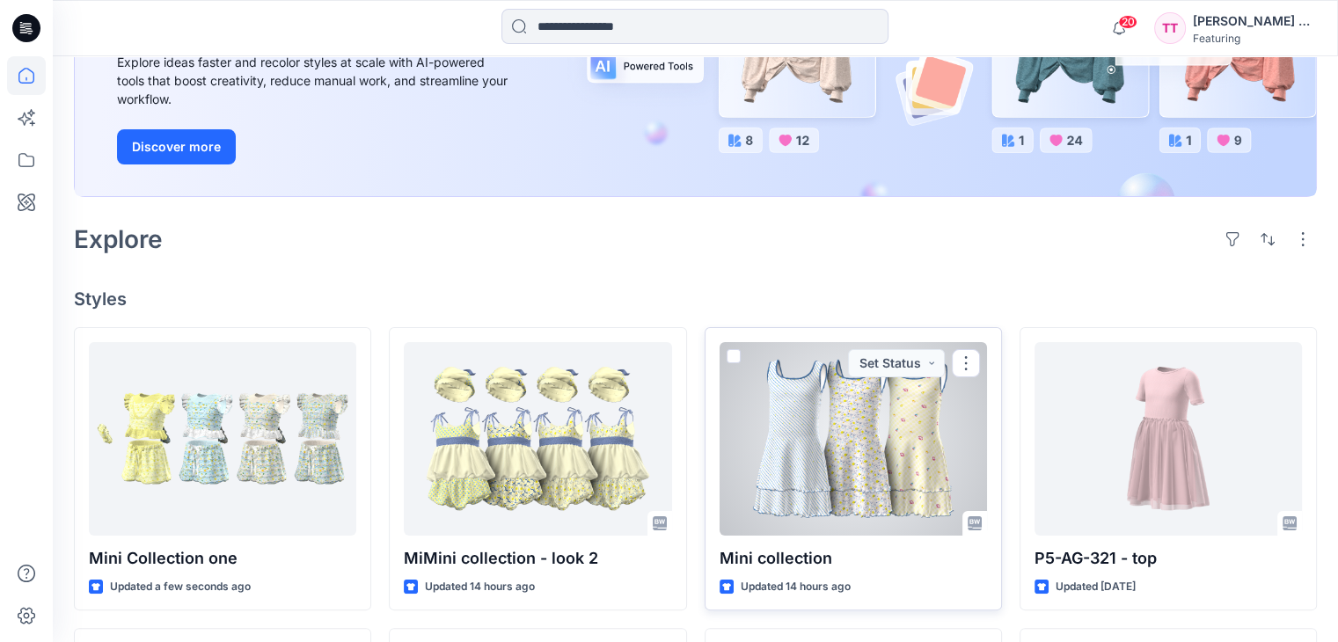
scroll to position [176, 0]
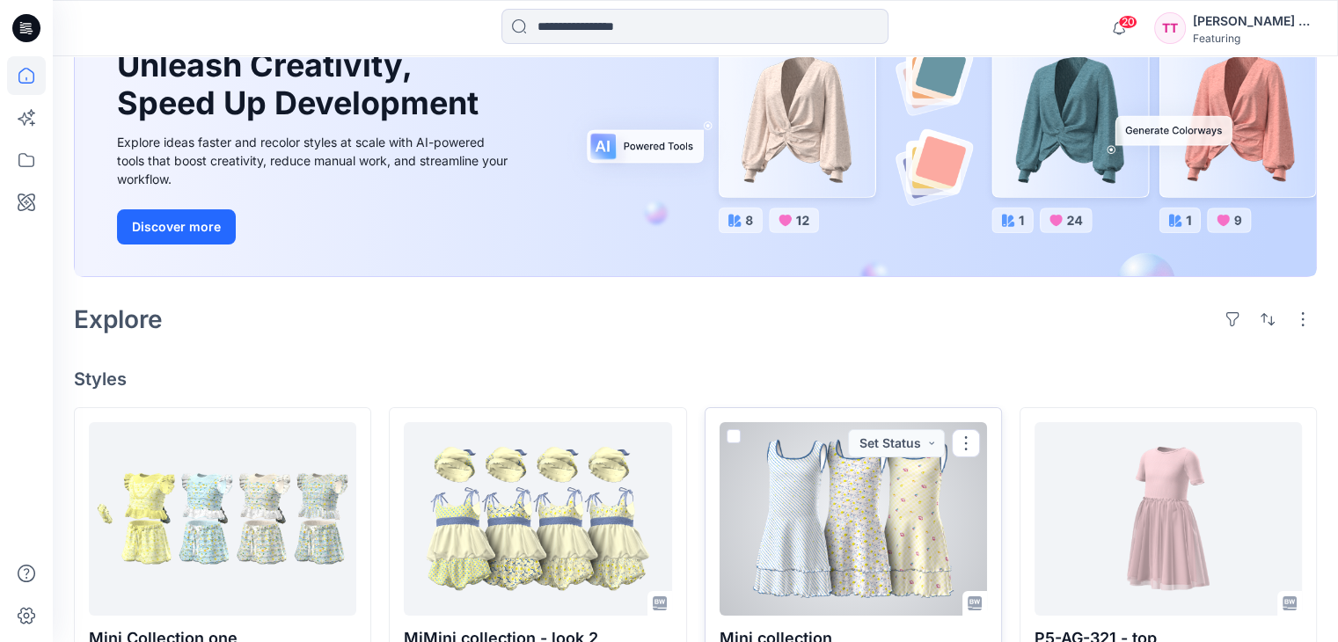
click at [819, 530] on div at bounding box center [853, 519] width 267 height 194
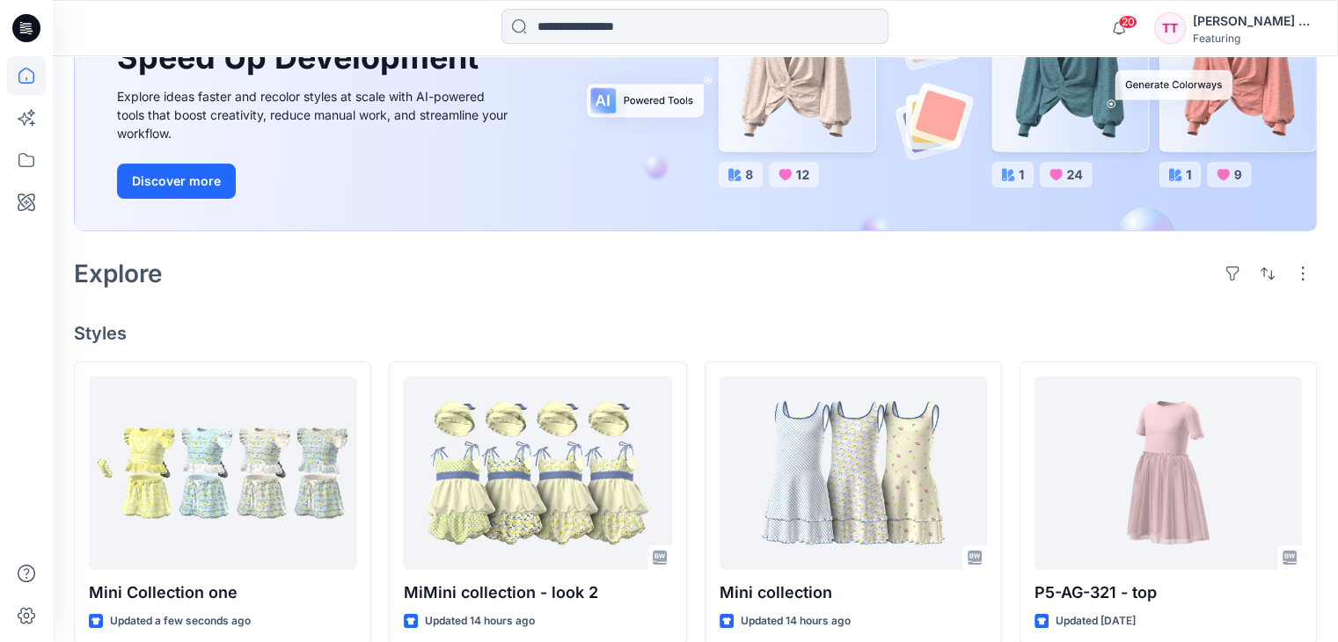
scroll to position [264, 0]
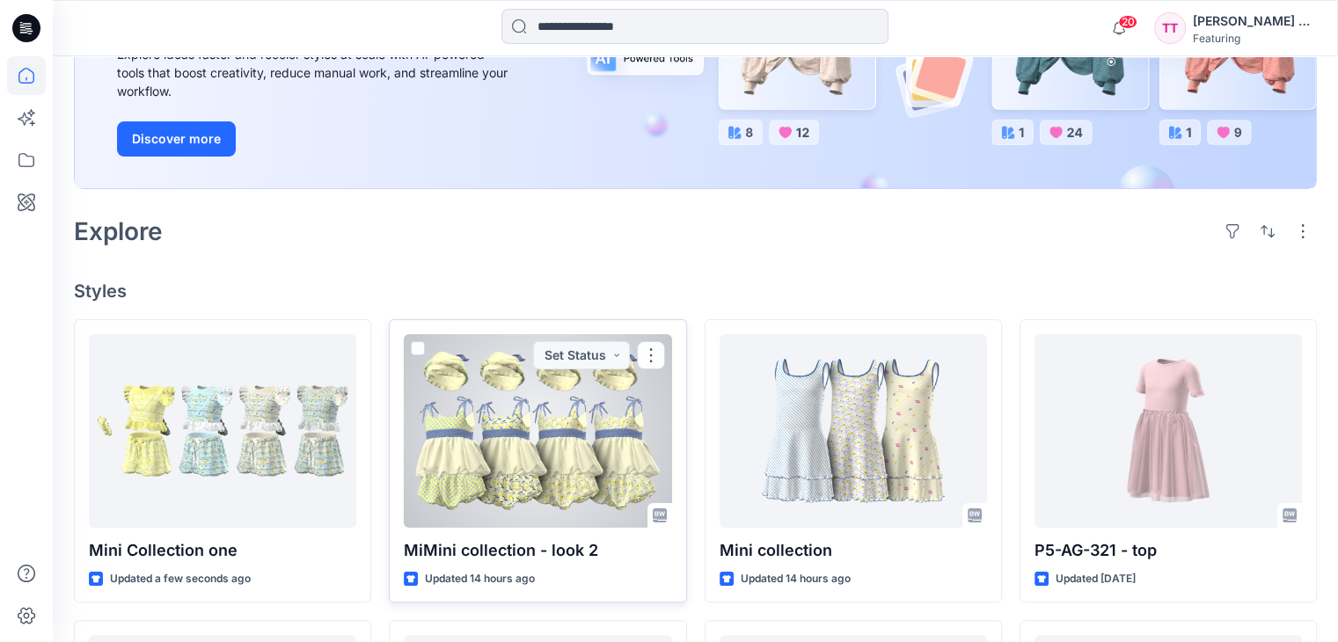
click at [602, 429] on div at bounding box center [537, 431] width 267 height 194
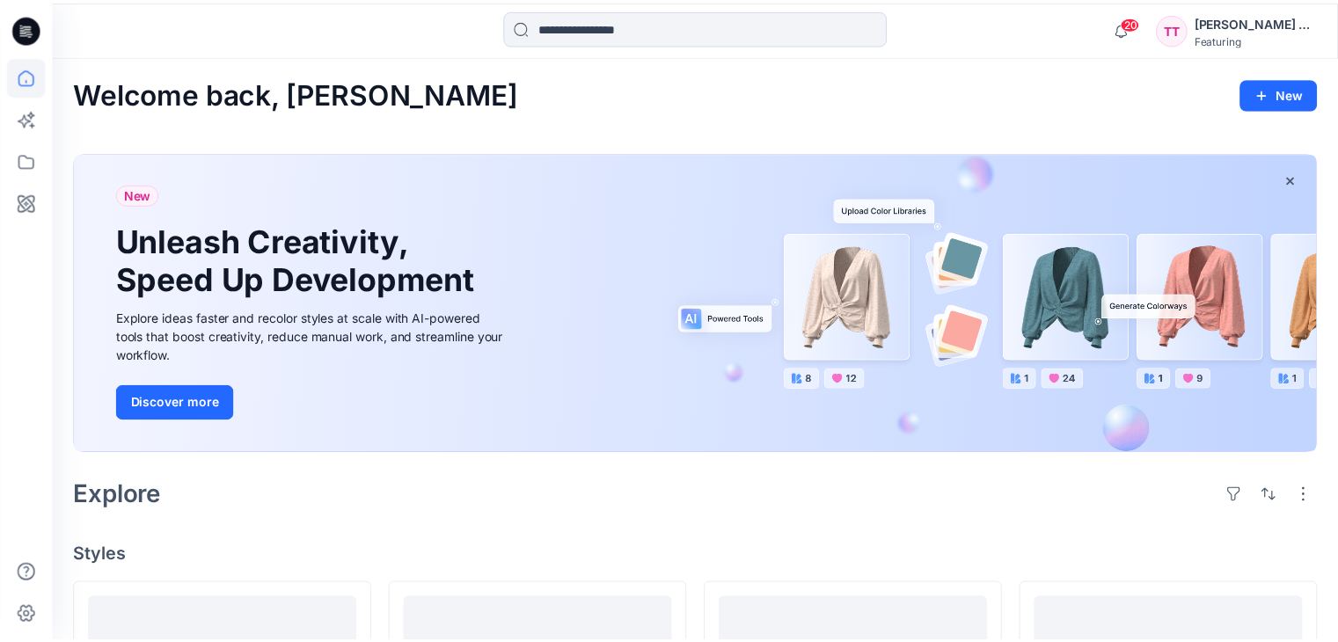
scroll to position [264, 0]
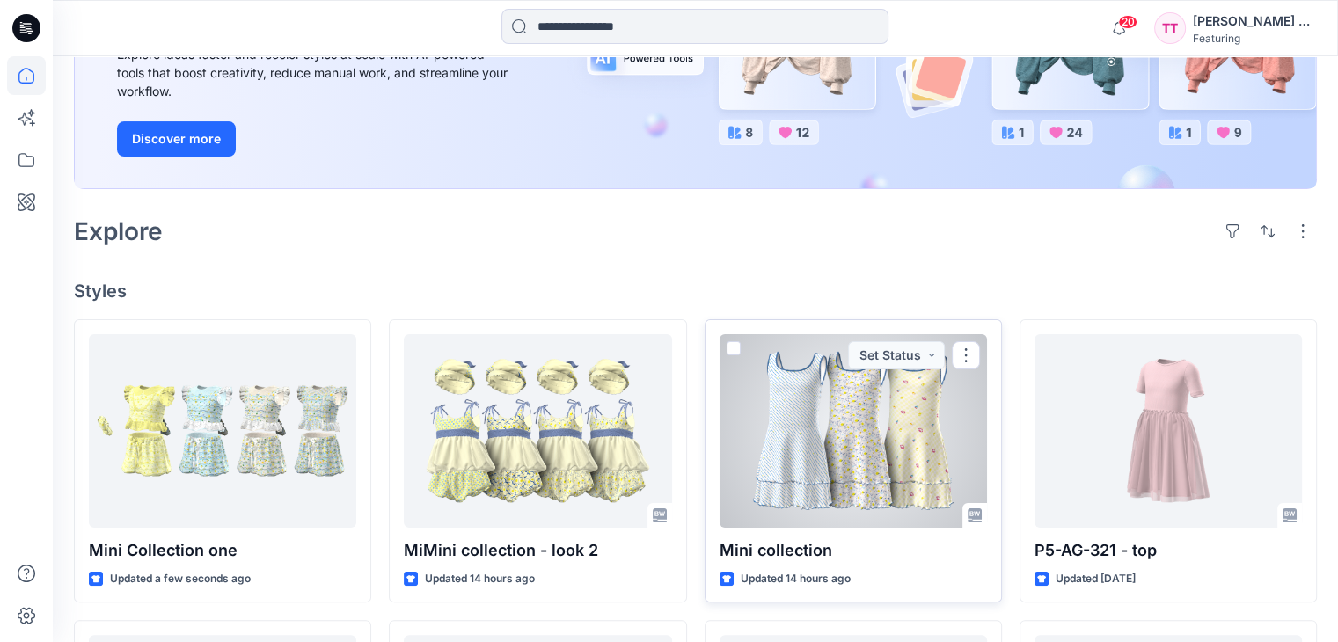
click at [866, 389] on div at bounding box center [853, 431] width 267 height 194
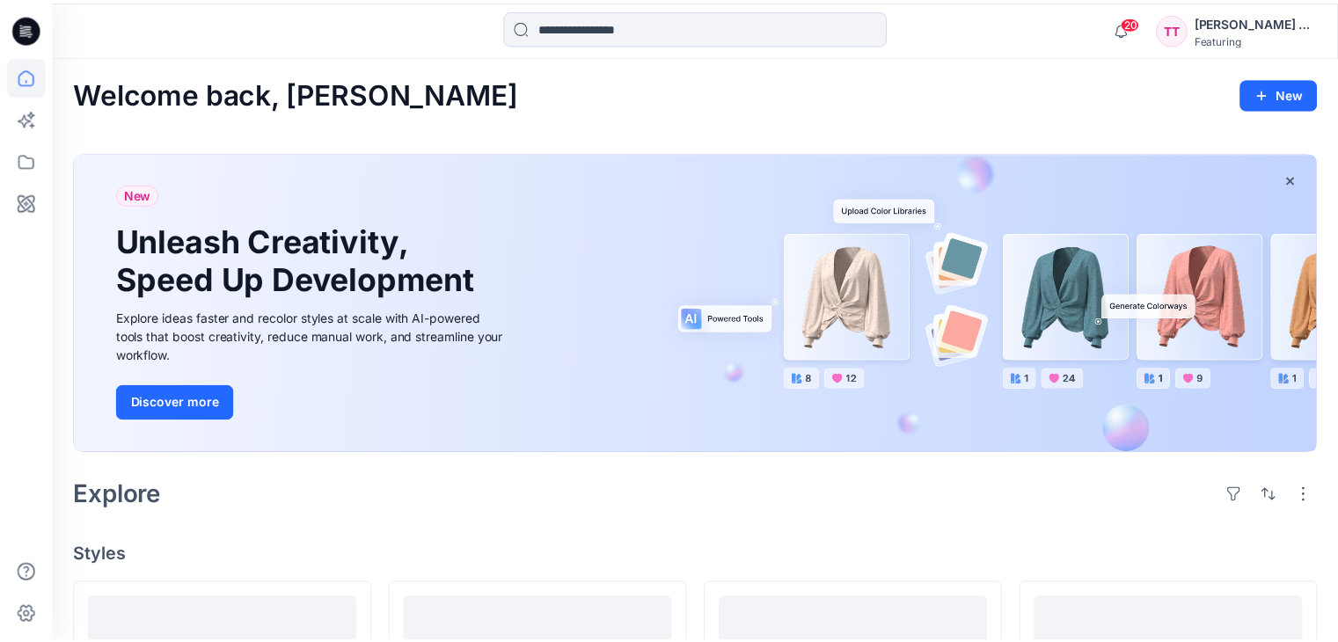
scroll to position [264, 0]
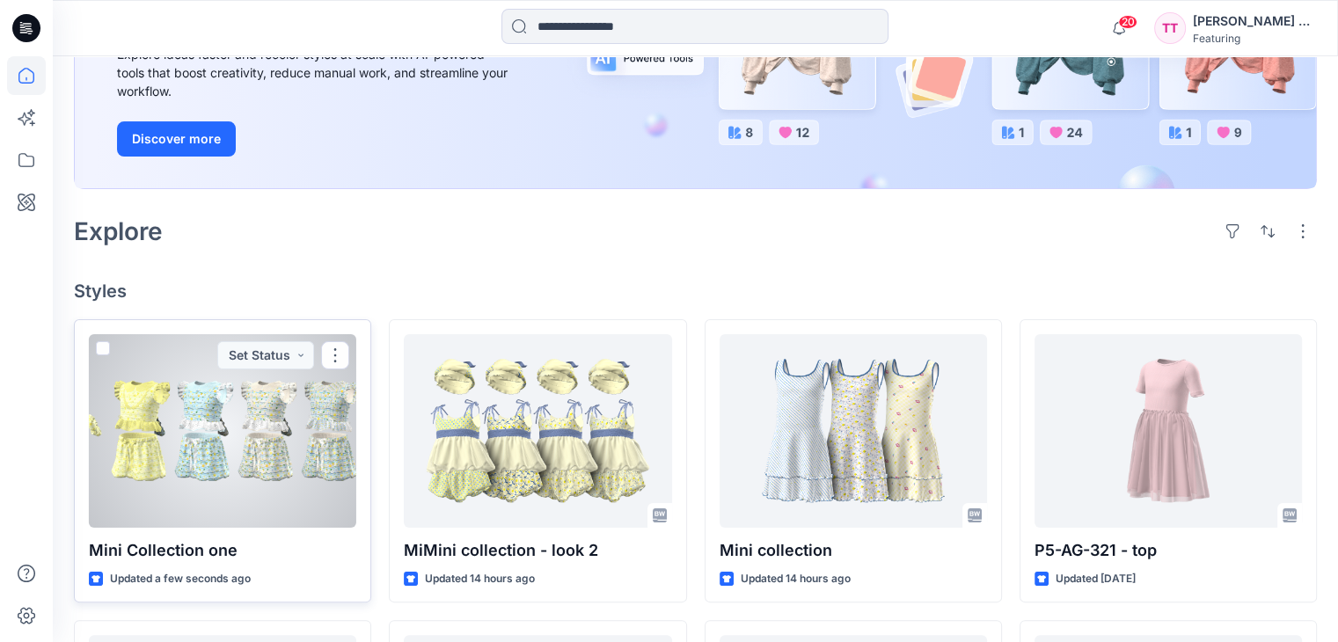
click at [204, 416] on div at bounding box center [222, 431] width 267 height 194
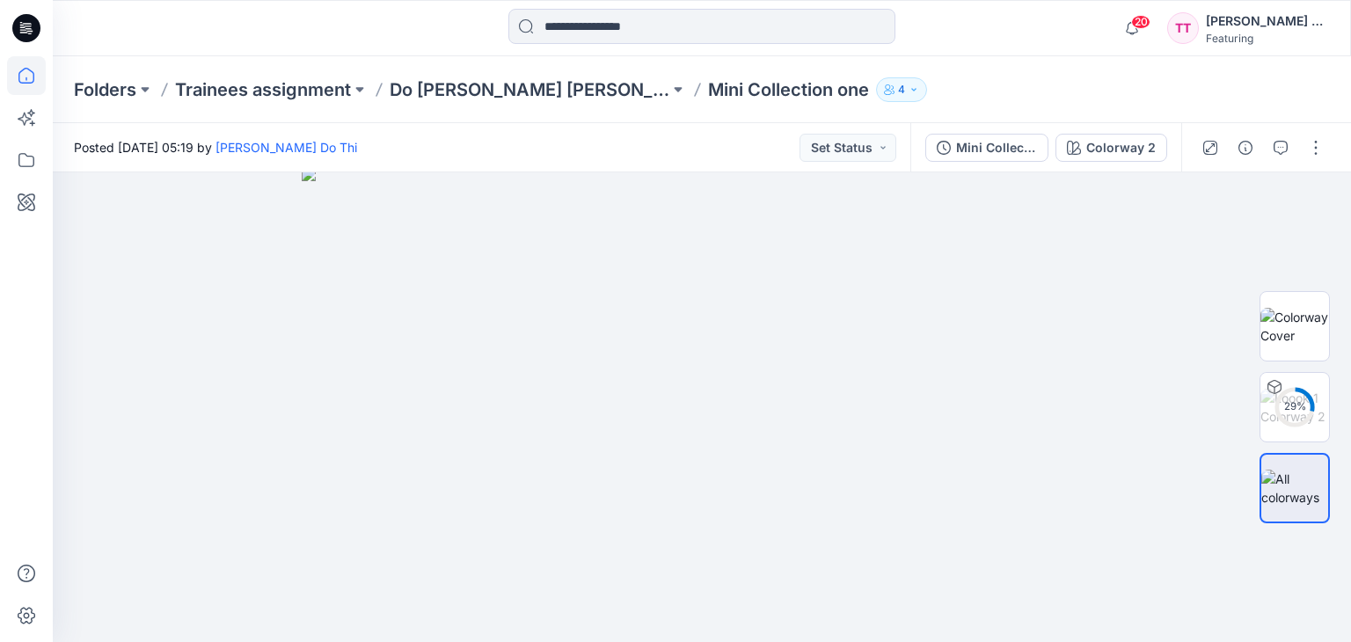
click at [25, 68] on icon at bounding box center [26, 76] width 16 height 16
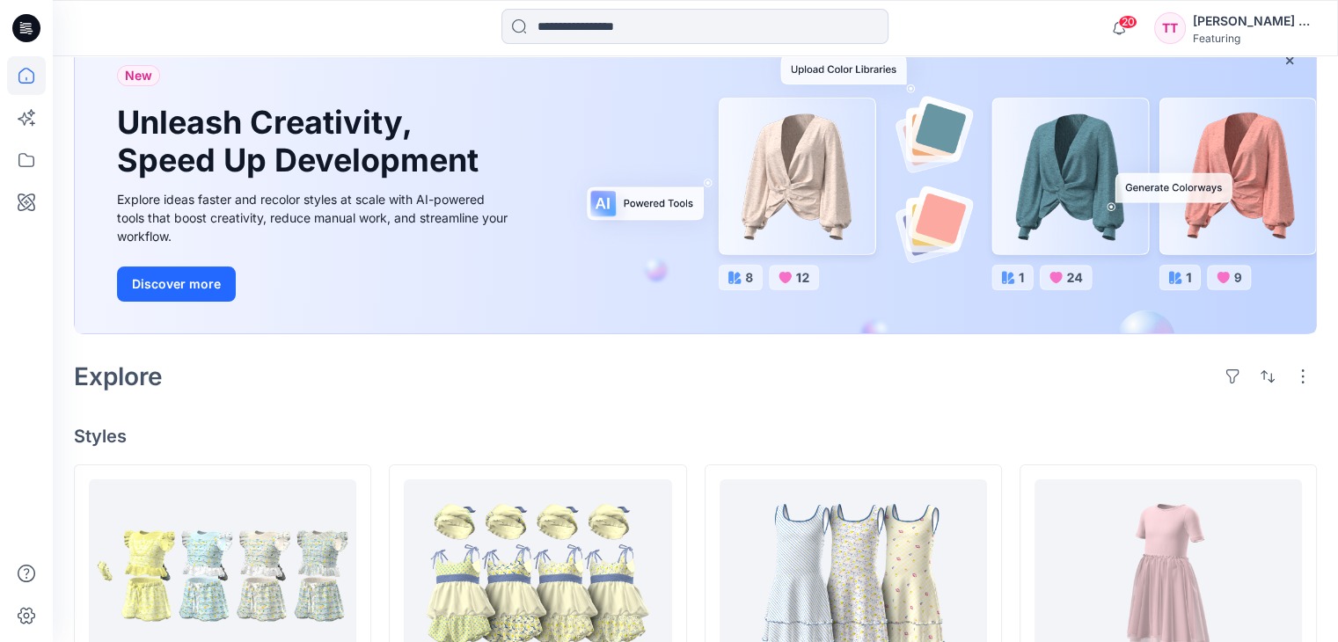
scroll to position [88, 0]
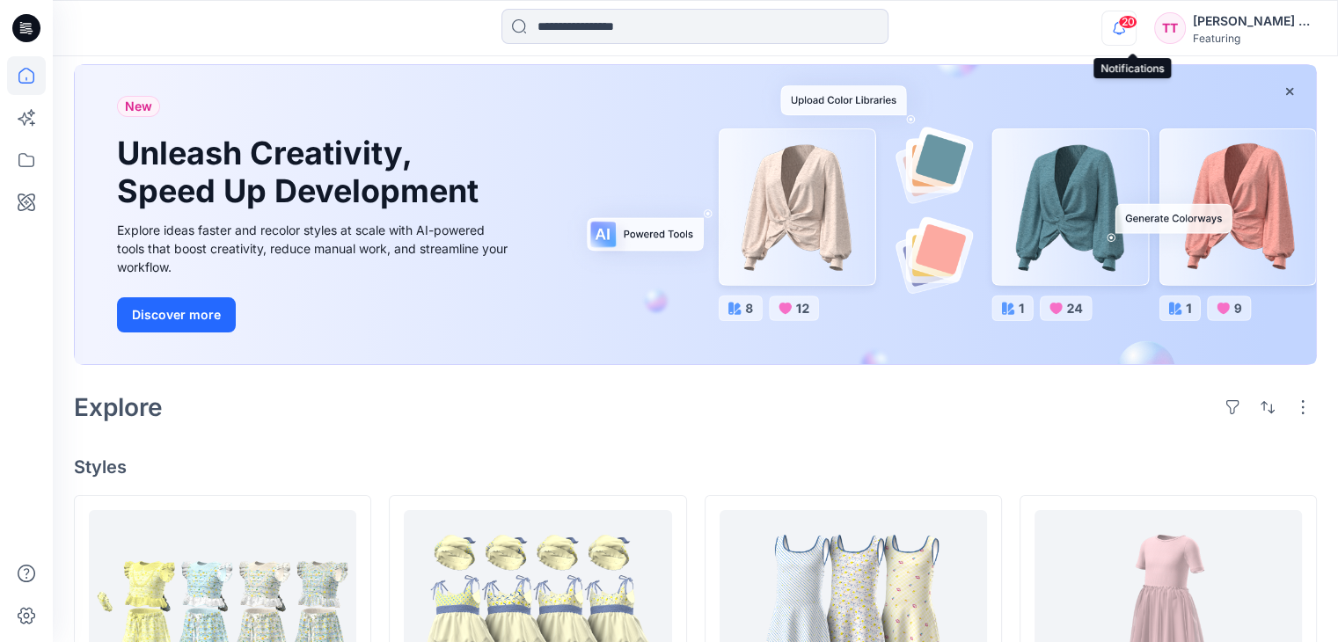
click at [1130, 33] on icon "button" at bounding box center [1118, 28] width 33 height 35
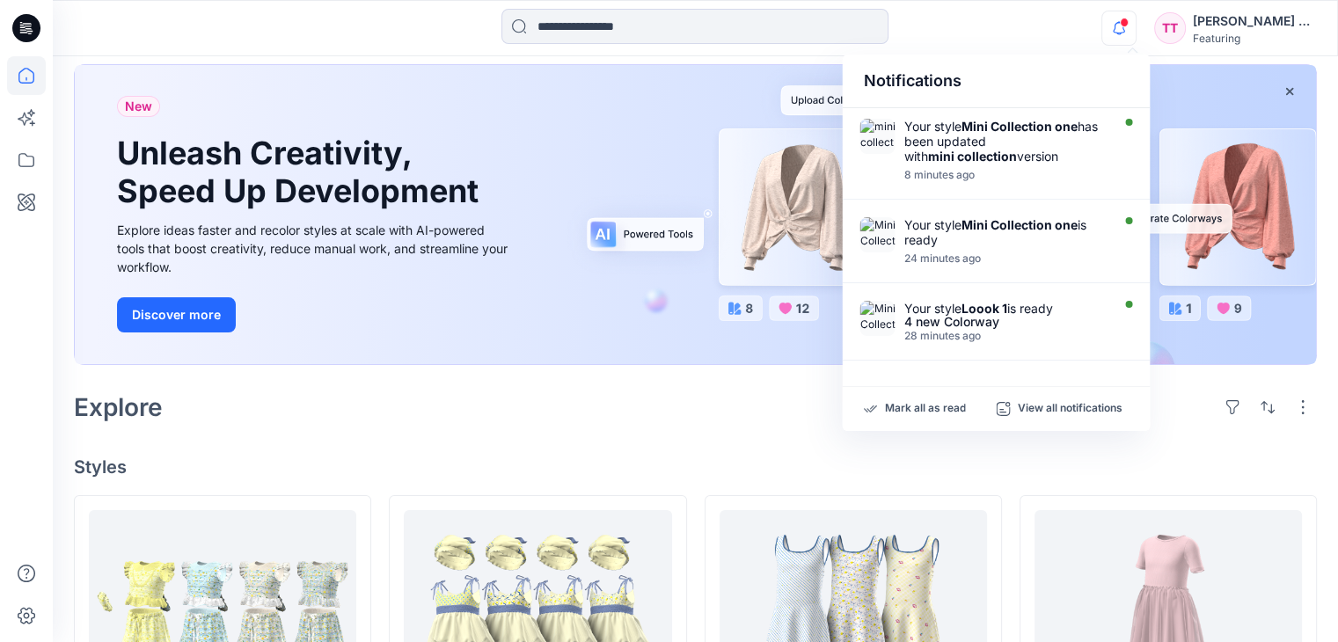
click at [650, 408] on div "Explore" at bounding box center [695, 407] width 1243 height 42
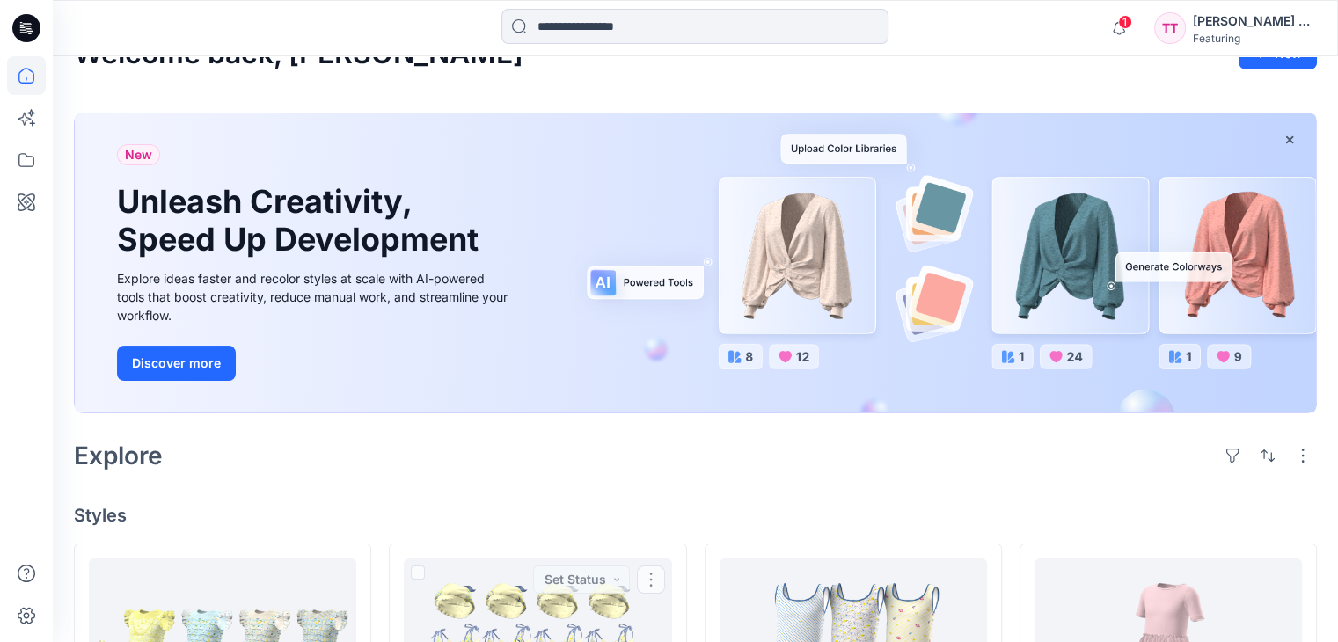
scroll to position [0, 0]
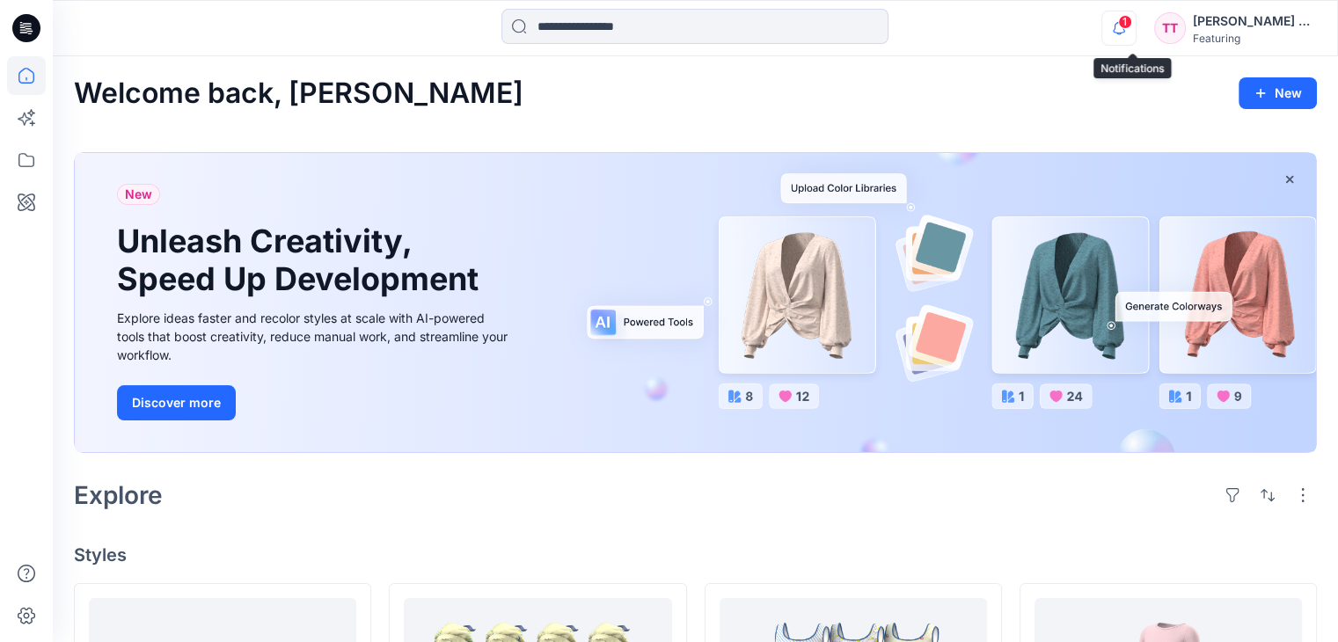
click at [1130, 29] on icon "button" at bounding box center [1118, 28] width 33 height 35
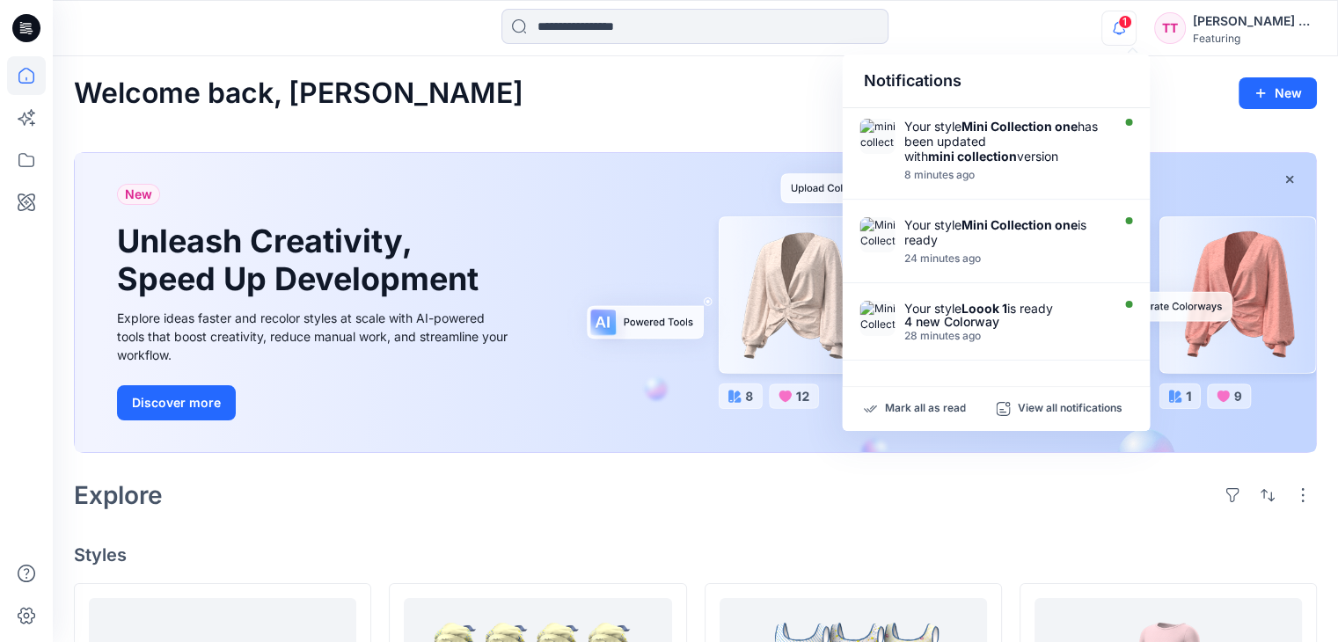
click at [514, 496] on div "Explore" at bounding box center [695, 495] width 1243 height 42
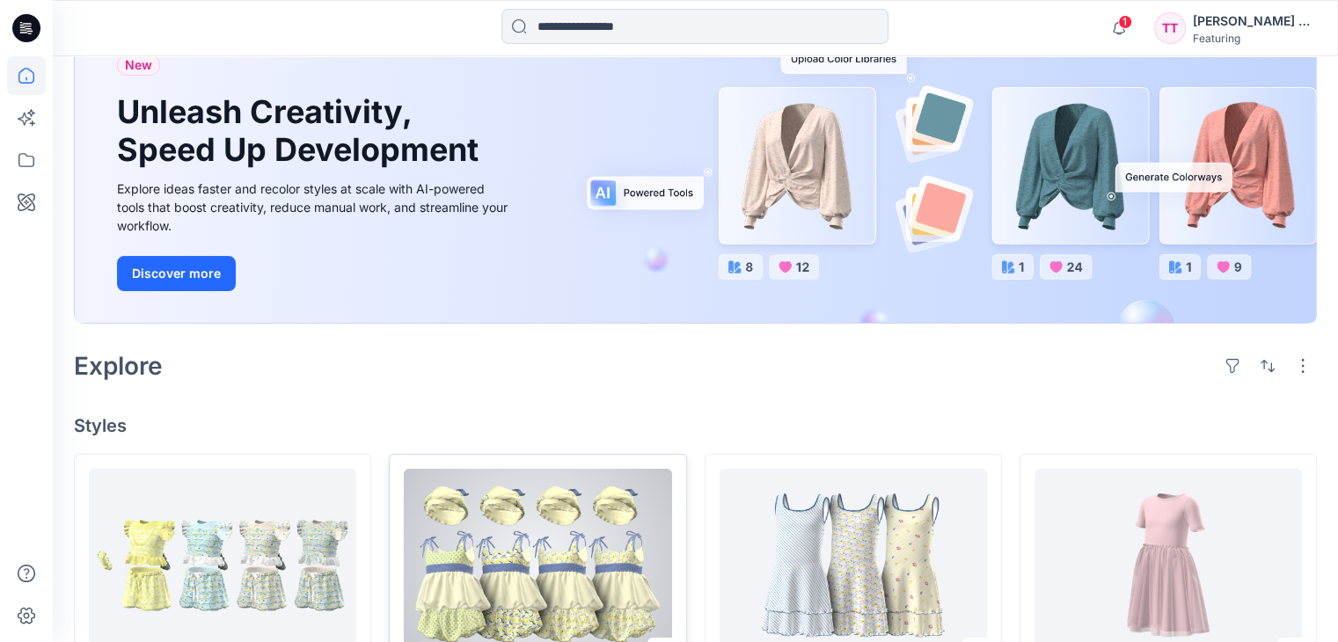
scroll to position [264, 0]
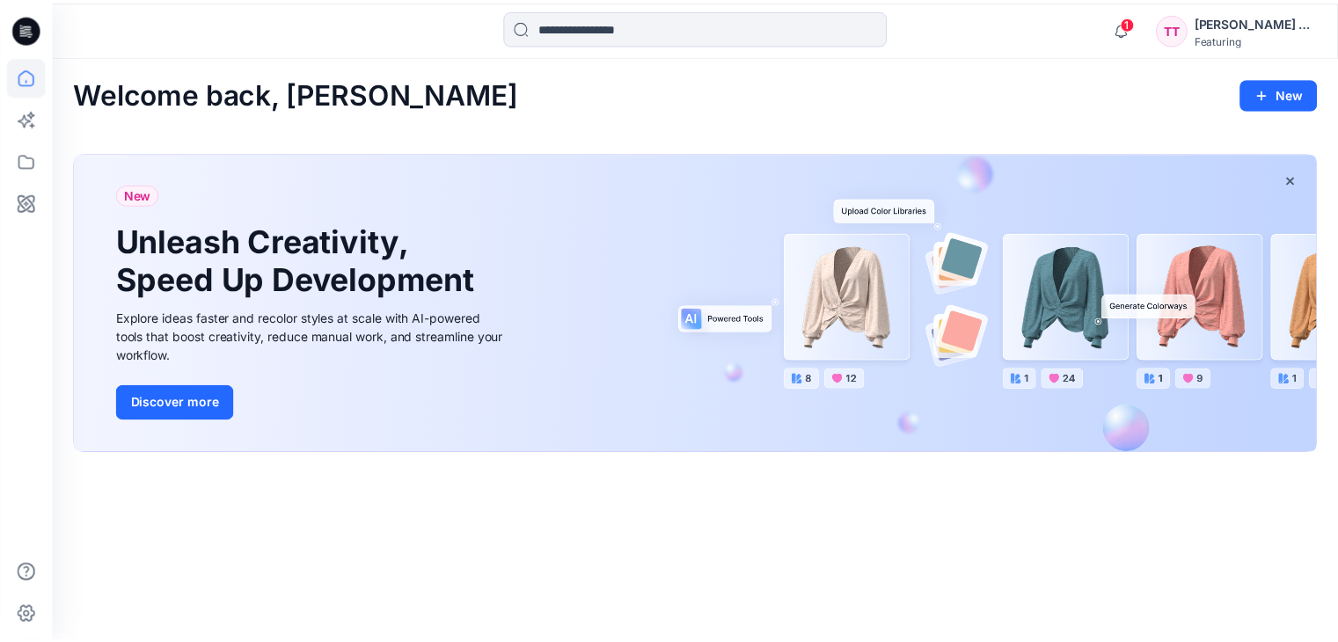
scroll to position [264, 0]
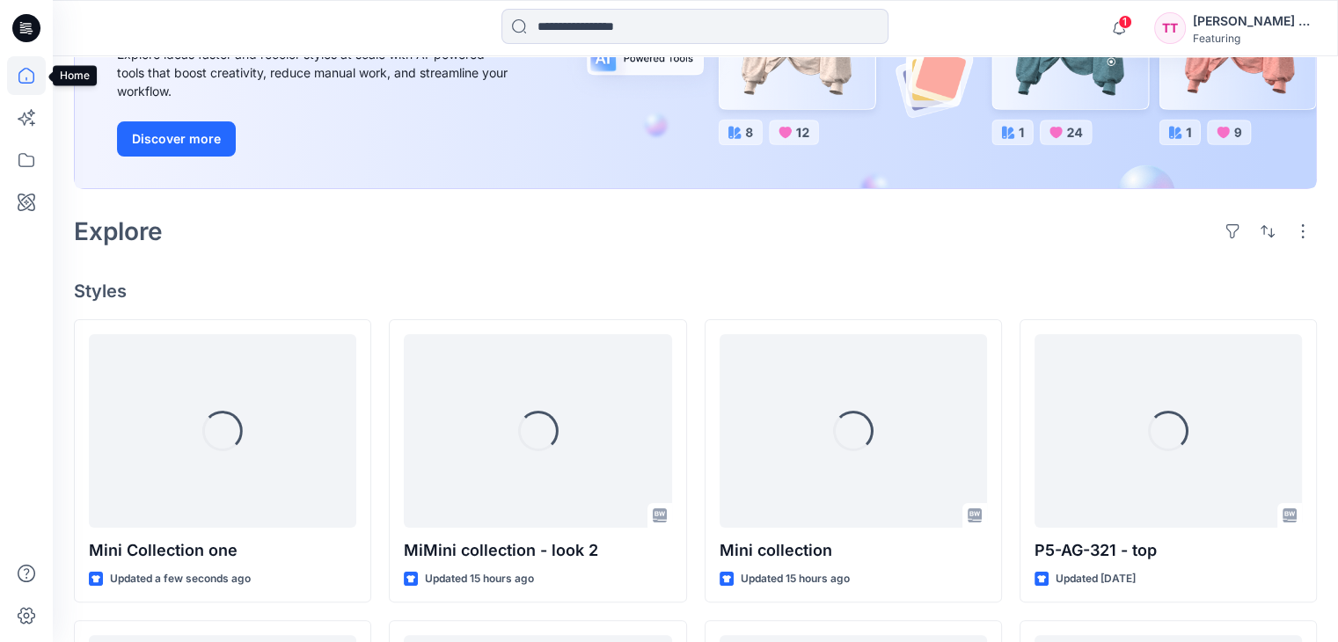
click at [25, 84] on icon at bounding box center [26, 75] width 39 height 39
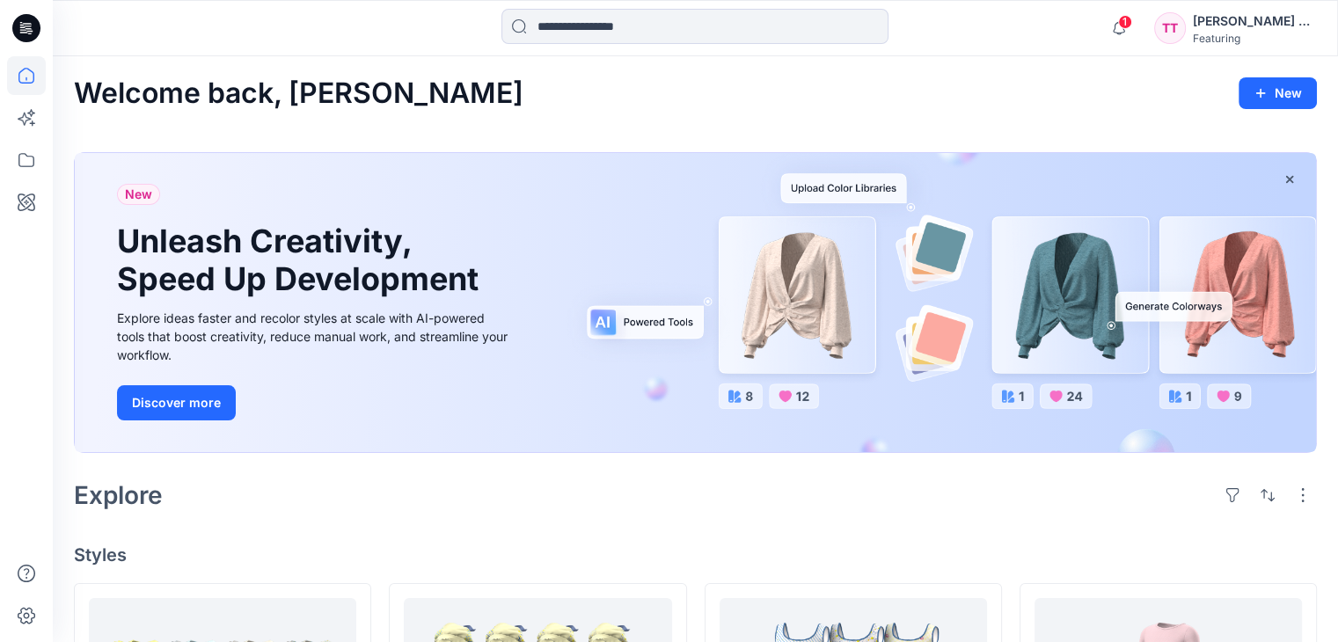
scroll to position [0, 0]
click at [1132, 28] on span "1" at bounding box center [1125, 22] width 14 height 14
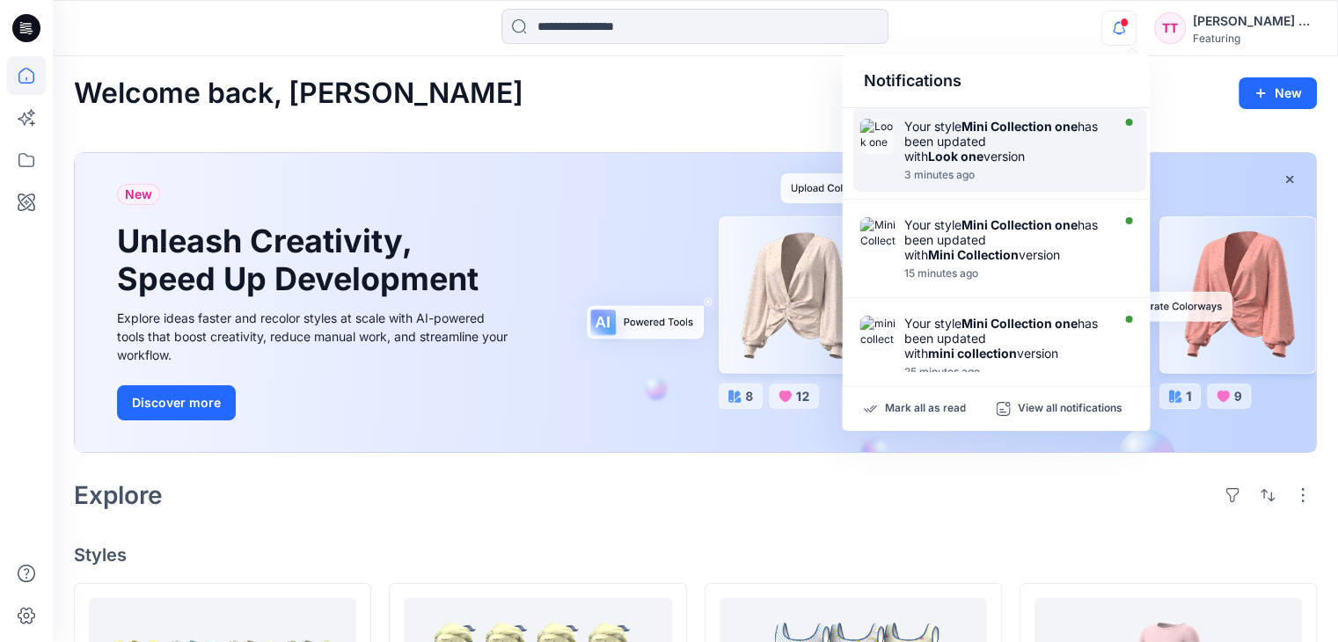
click at [882, 143] on img at bounding box center [876, 136] width 35 height 35
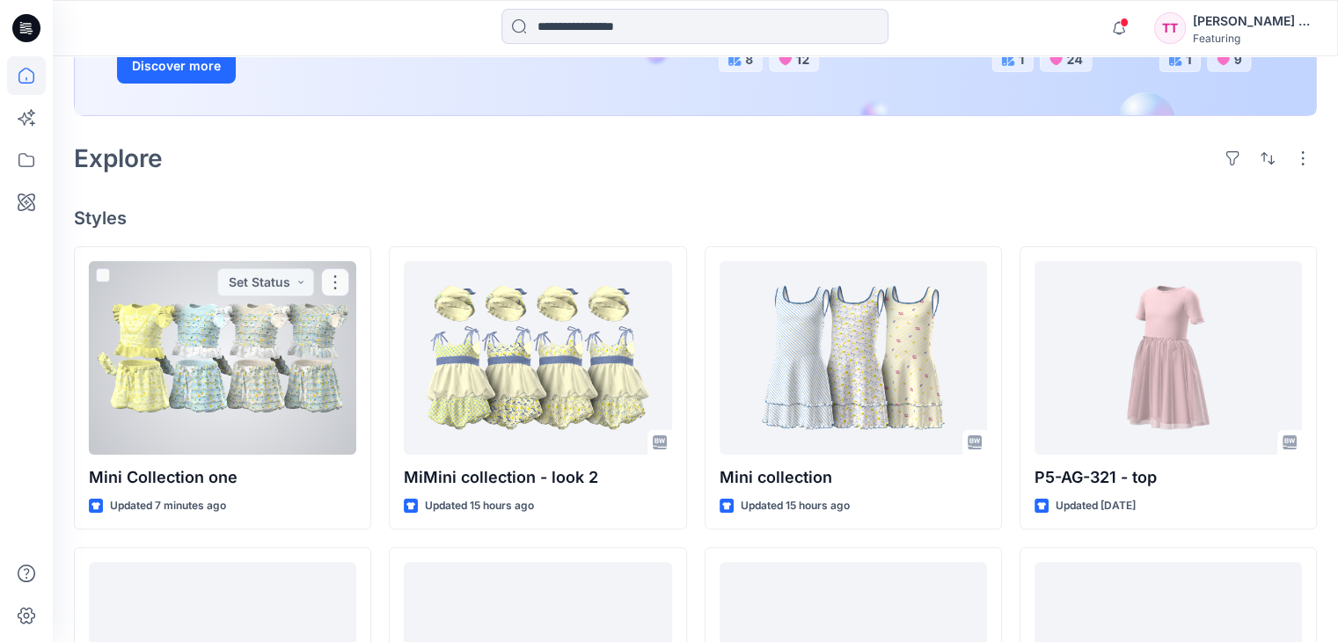
scroll to position [176, 0]
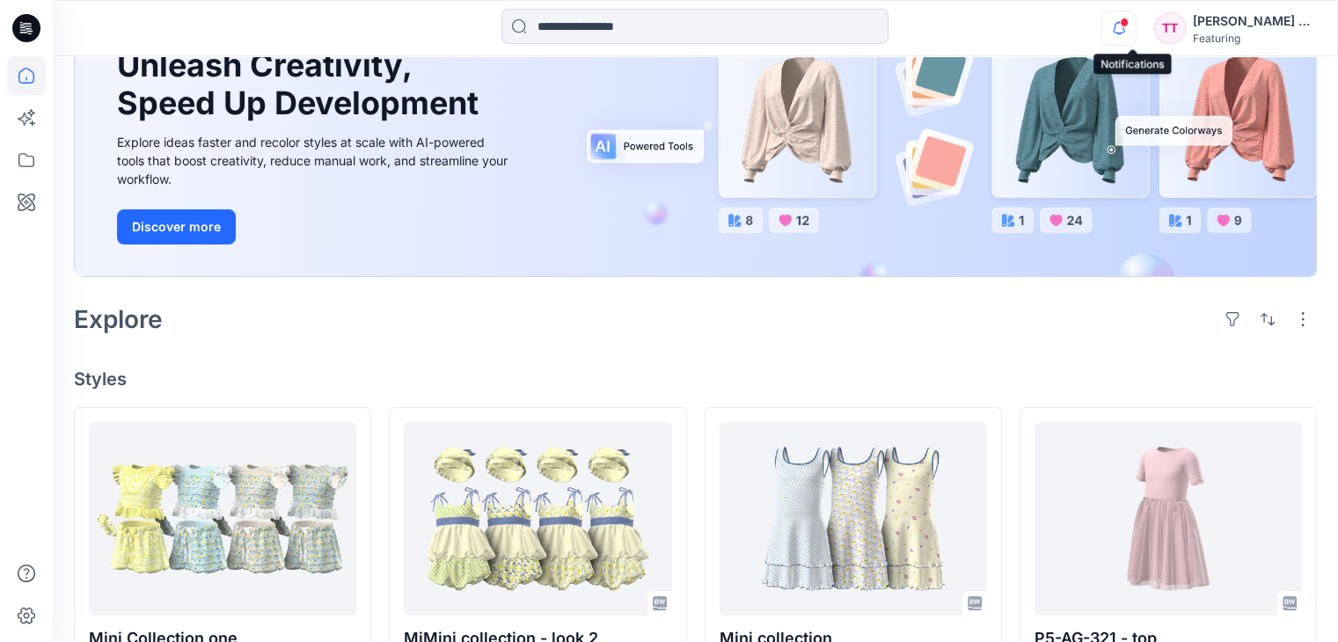
click at [1130, 31] on icon "button" at bounding box center [1118, 28] width 33 height 35
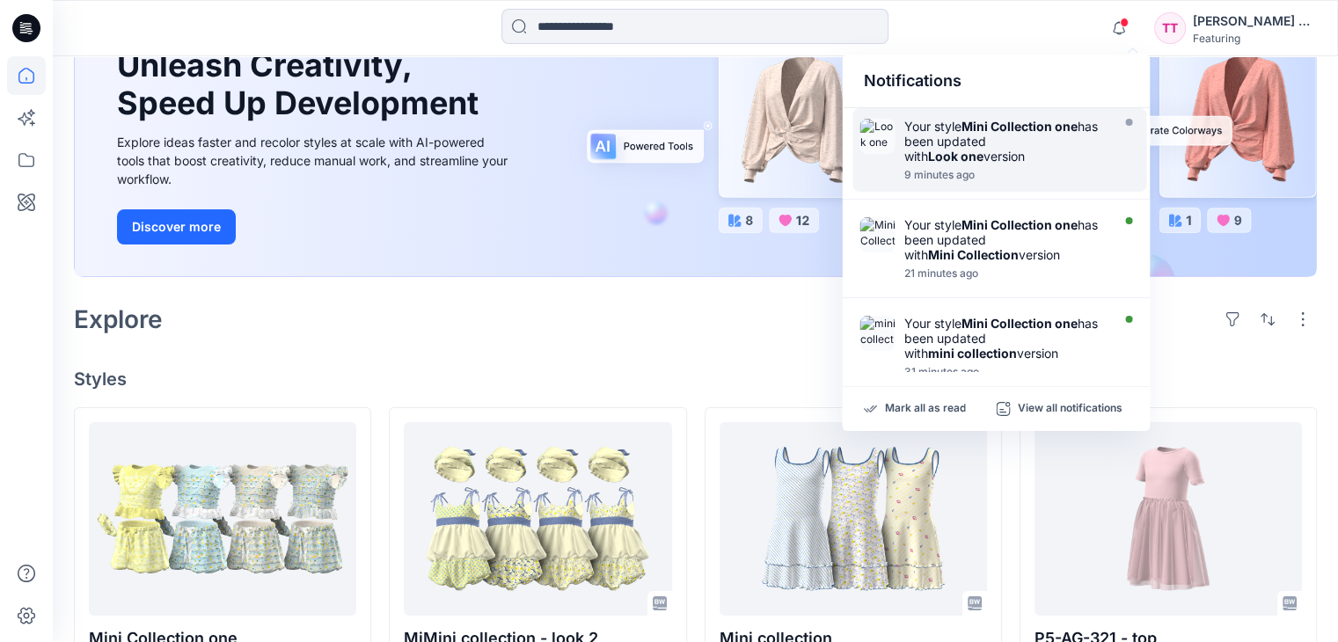
click at [965, 158] on strong "Look one" at bounding box center [954, 156] width 55 height 15
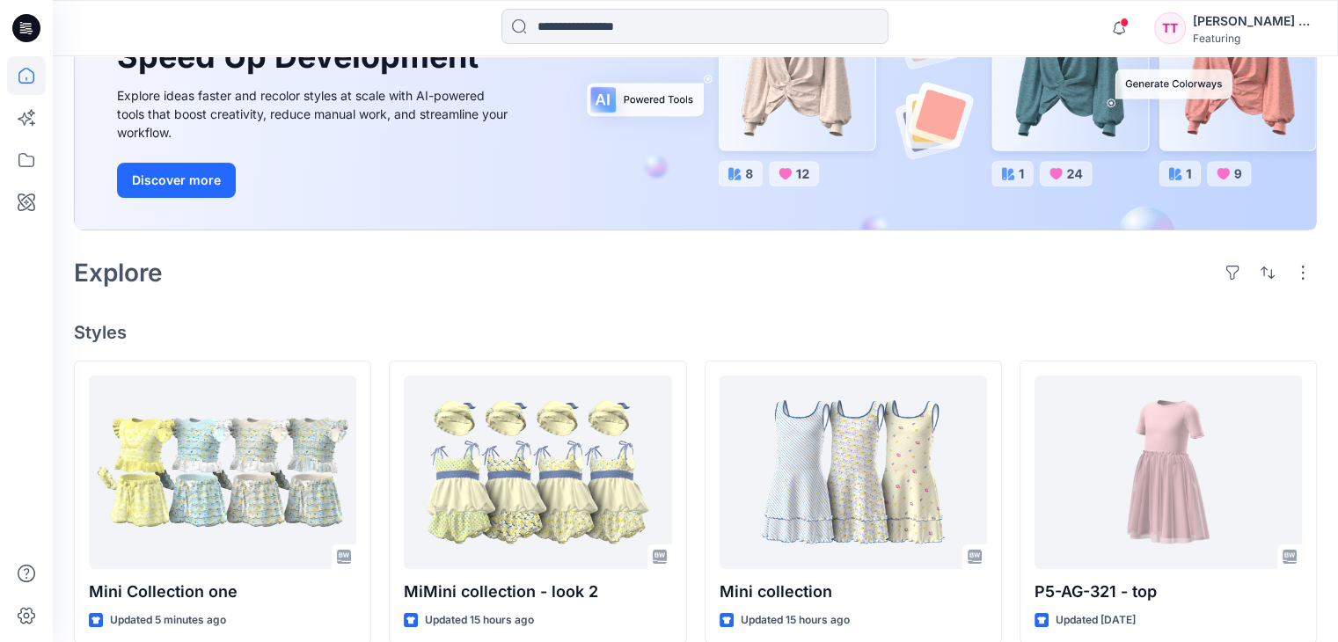
scroll to position [264, 0]
